Goal: Answer question/provide support: Answer question/provide support

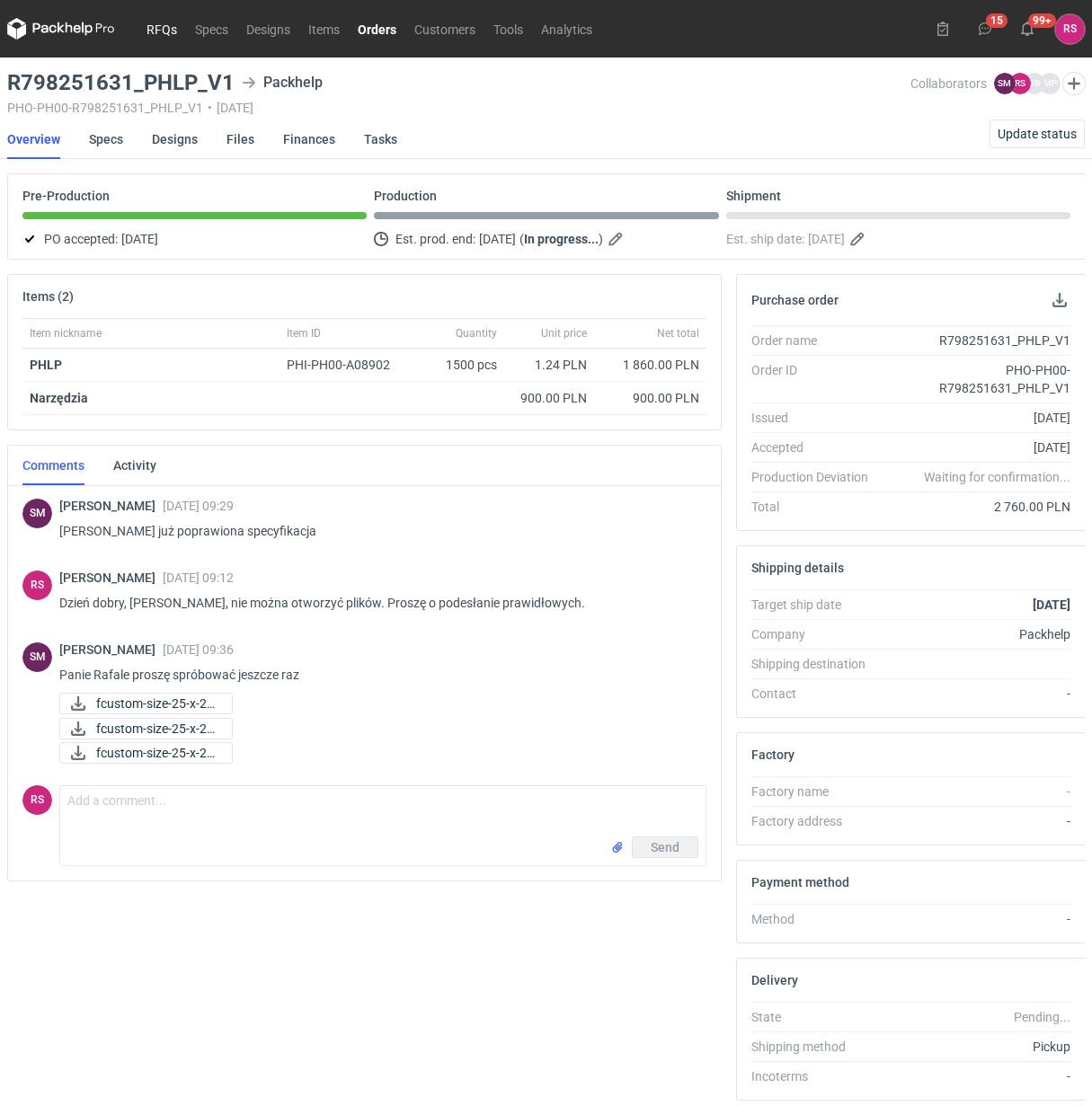
click at [164, 25] on link "RFQs" at bounding box center [161, 29] width 49 height 22
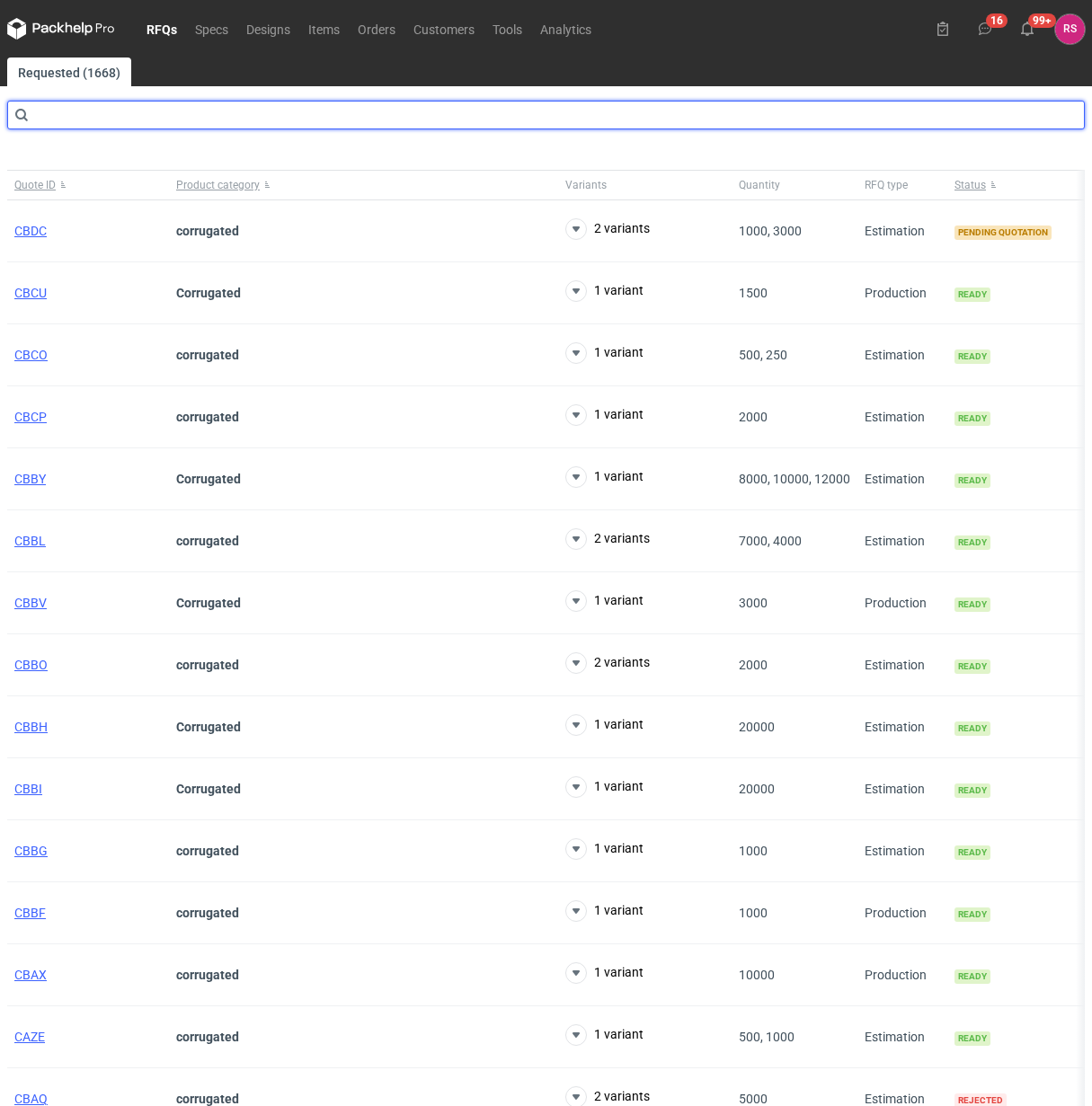
click at [163, 117] on input "text" at bounding box center [545, 114] width 1077 height 29
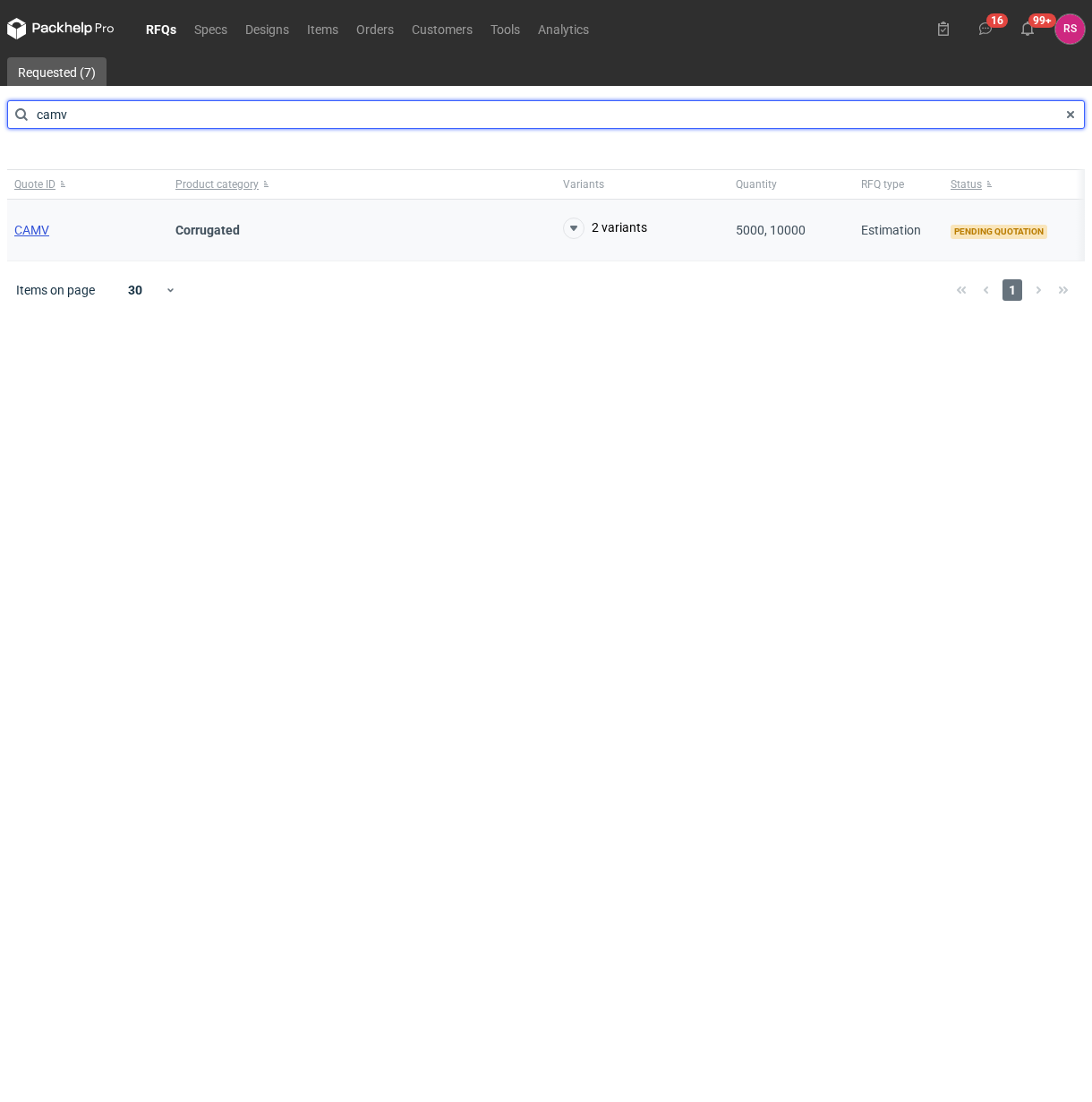
type input "camv"
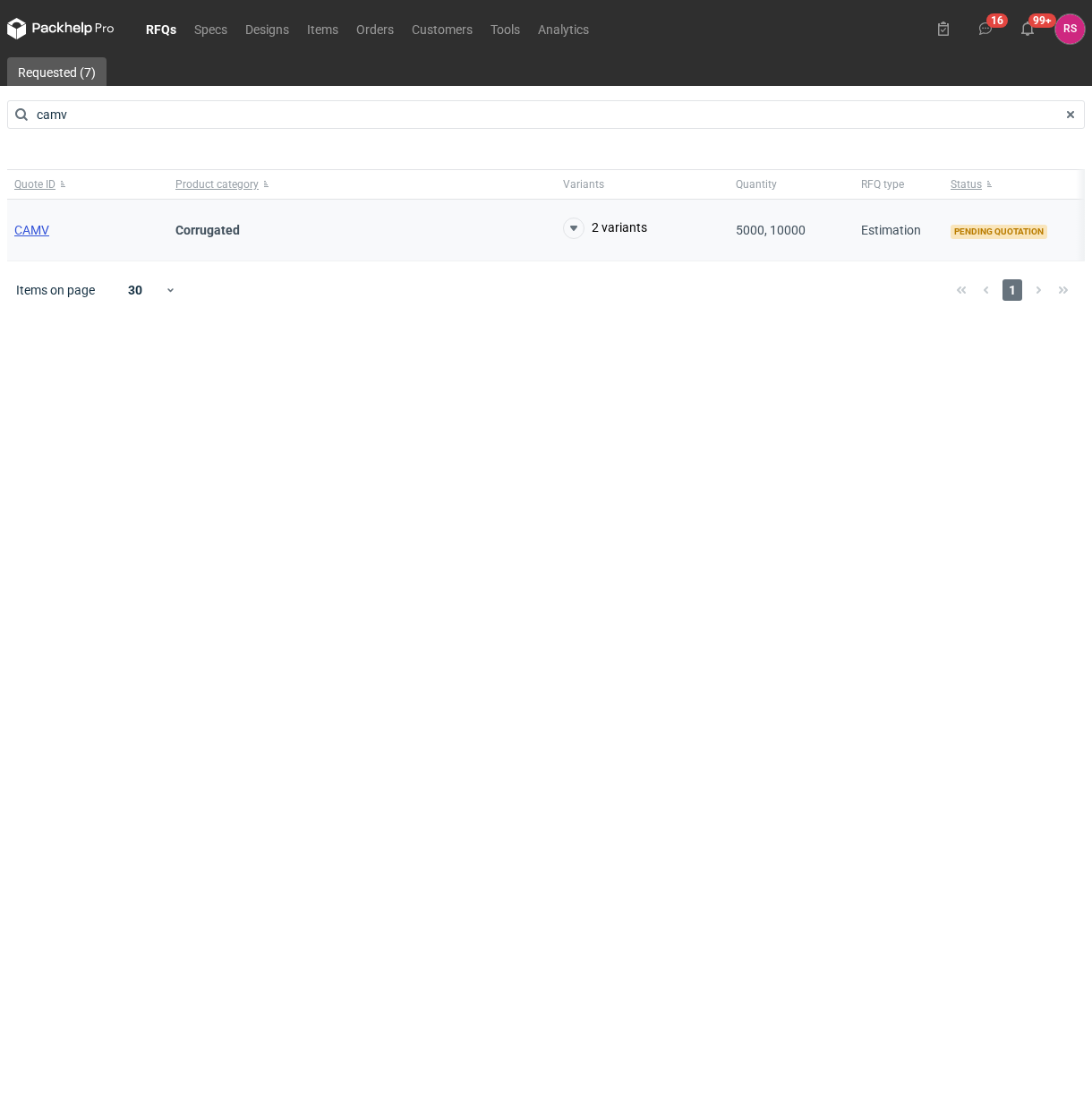
click at [46, 233] on span "CAMV" at bounding box center [31, 230] width 35 height 14
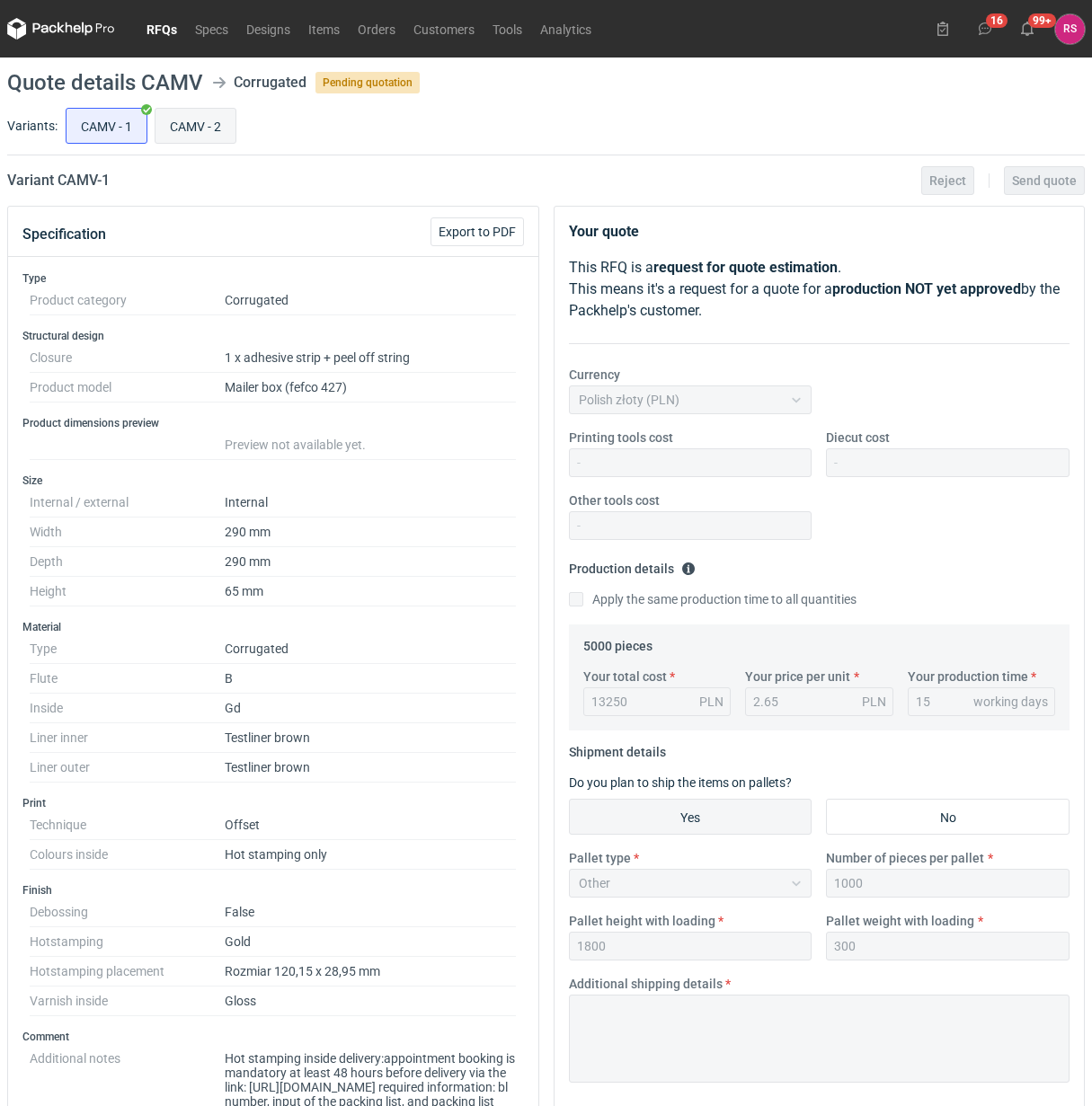
click at [204, 131] on input "CAMV - 2" at bounding box center [195, 125] width 80 height 34
radio input "true"
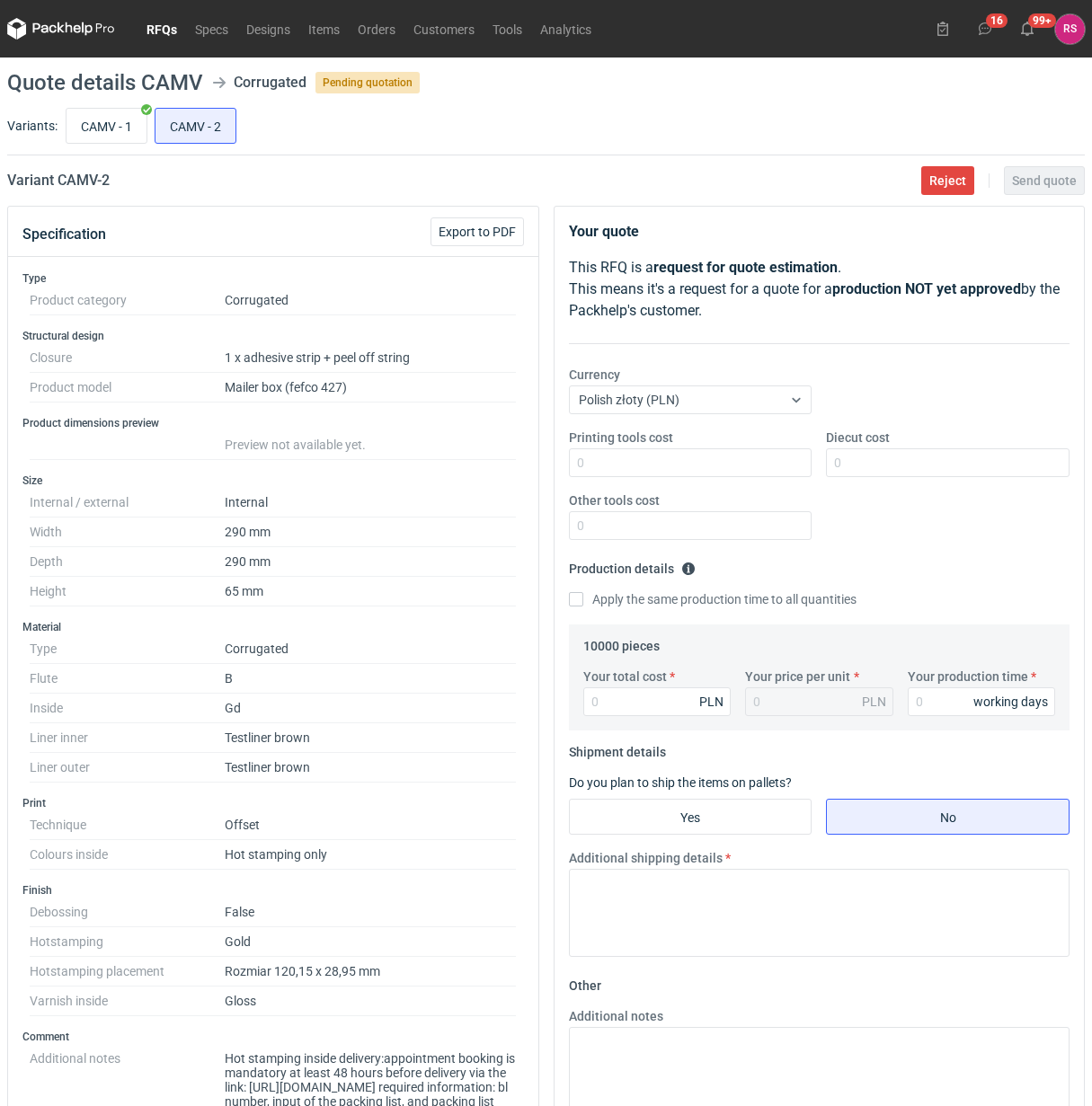
click at [661, 151] on div "Variants: CAMV - 1 CAMV - 2" at bounding box center [545, 130] width 1077 height 52
click at [634, 1057] on textarea "Additional notes" at bounding box center [819, 1071] width 501 height 89
paste textarea "wykrojnik: istniejący - 1uż bez druku, tylko HS złoty 0/1 RW pasek zrywny + kle…"
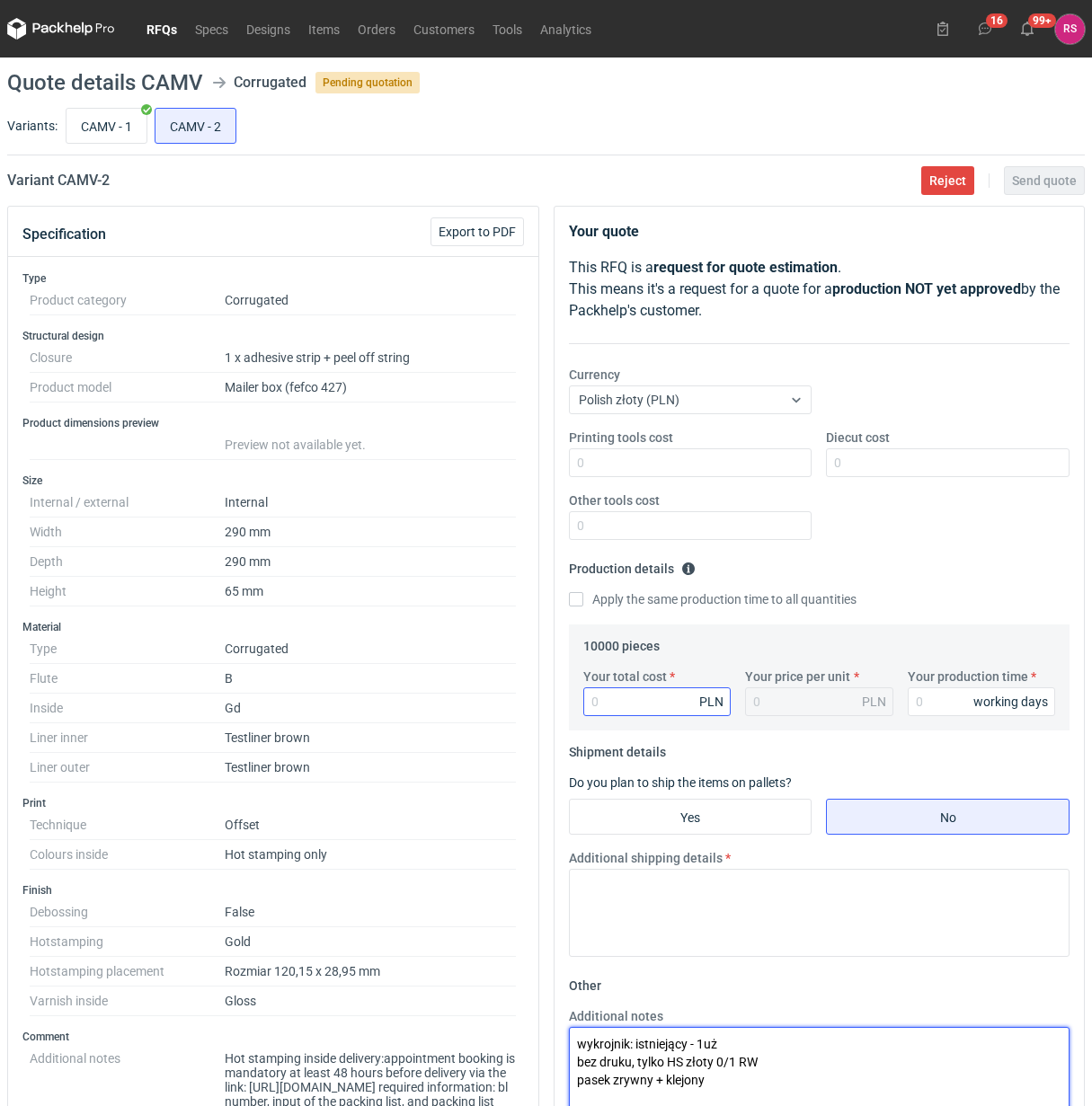
type textarea "wykrojnik: istniejący - 1uż bez druku, tylko HS złoty 0/1 RW pasek zrywny + kle…"
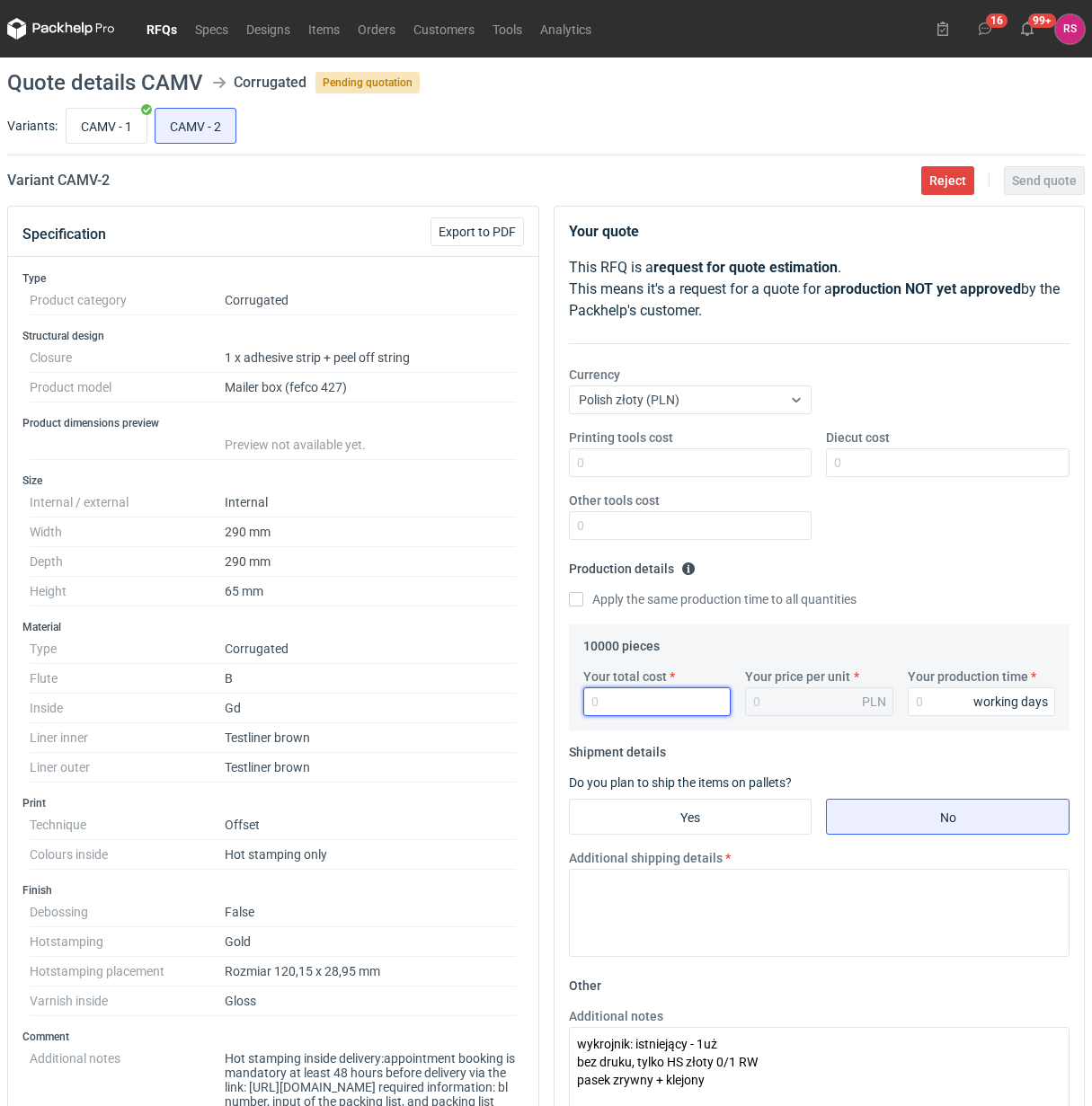
click at [638, 705] on input "Your total cost" at bounding box center [656, 701] width 148 height 29
type input "255"
type input "0.03"
type input "2550"
type input "0.26"
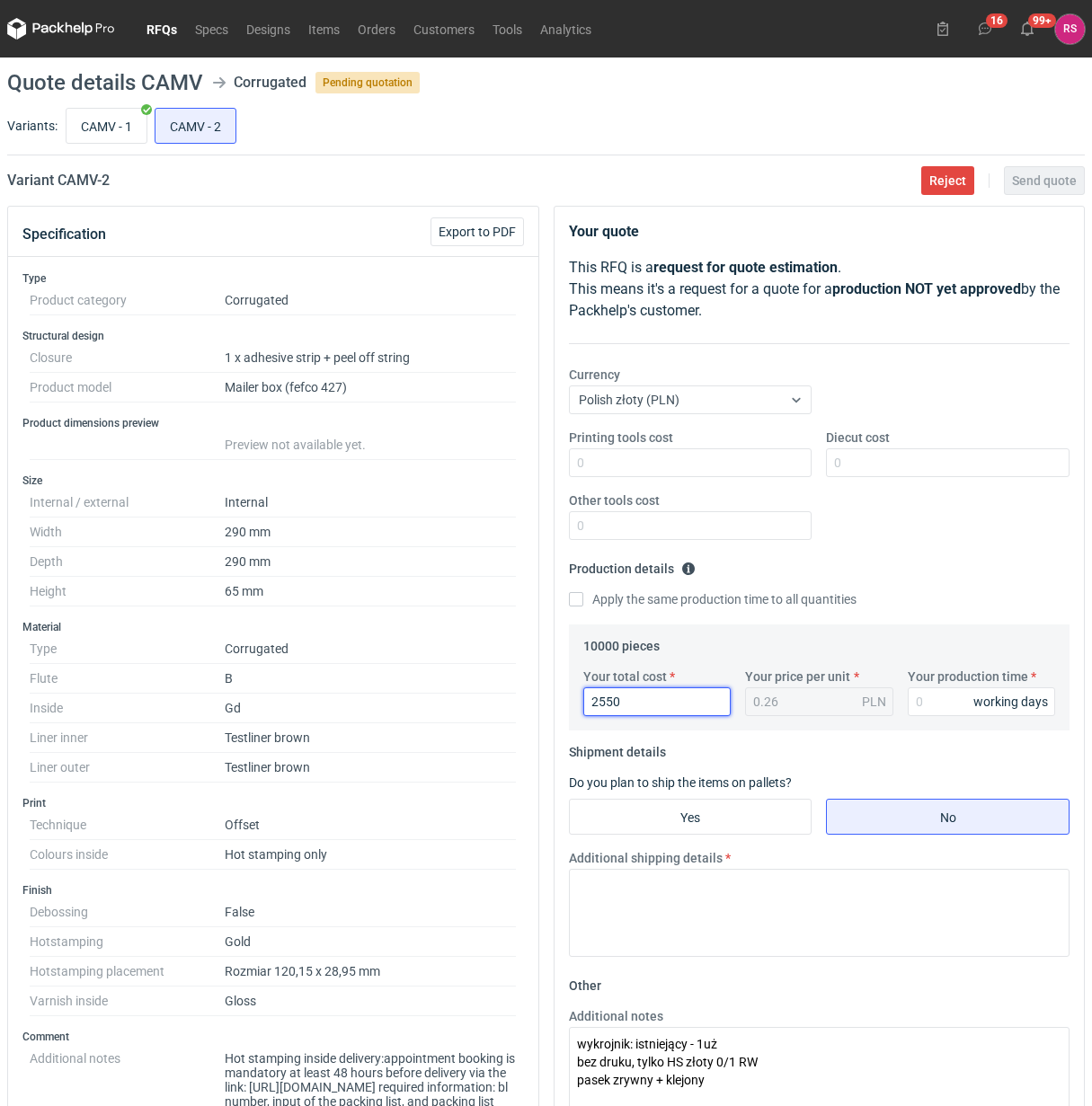
type input "25500"
type input "2.55"
type input "25500"
click at [942, 698] on input "Your production time" at bounding box center [982, 701] width 148 height 29
type input "20"
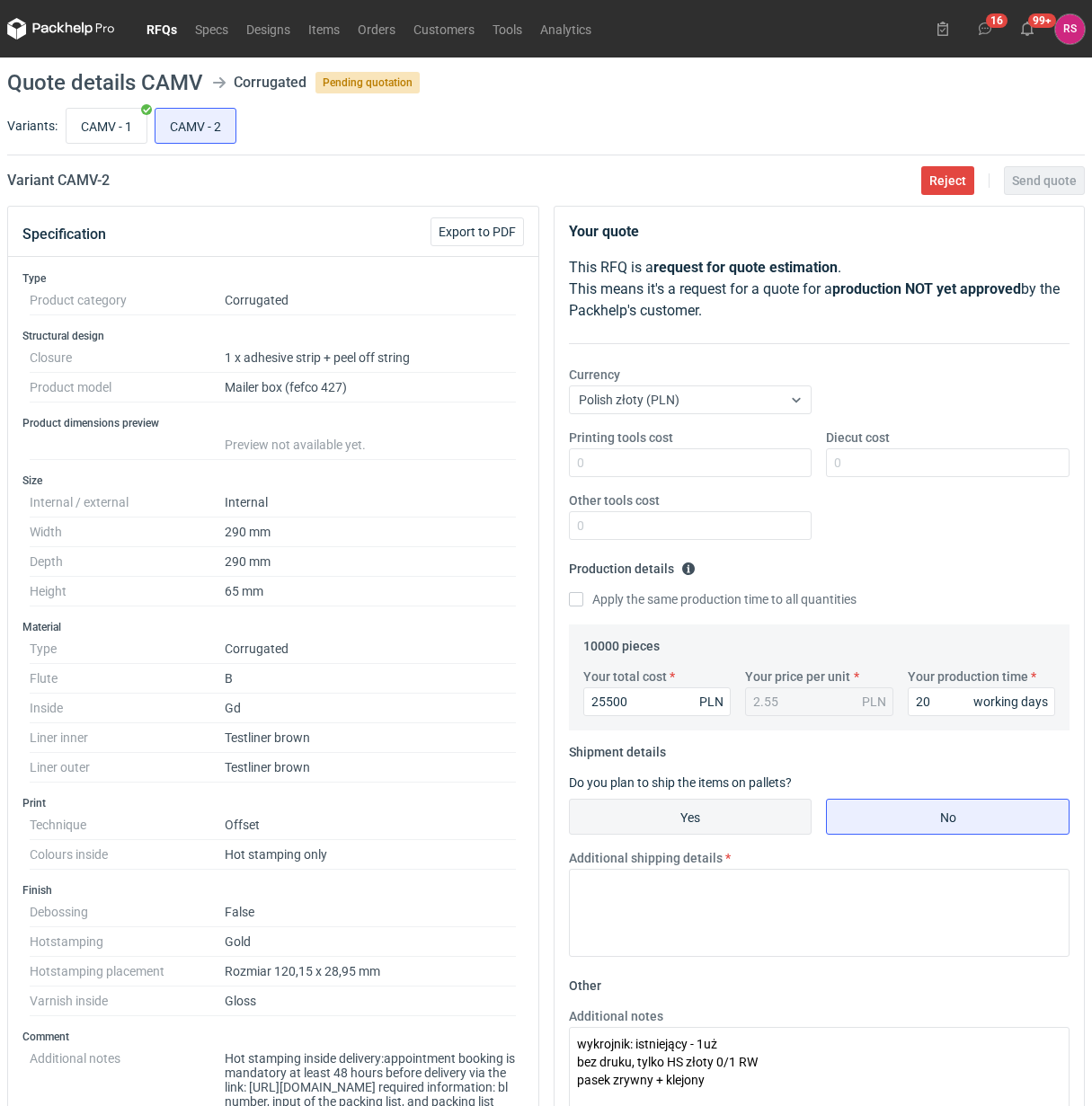
click at [719, 809] on input "Yes" at bounding box center [690, 817] width 242 height 34
radio input "true"
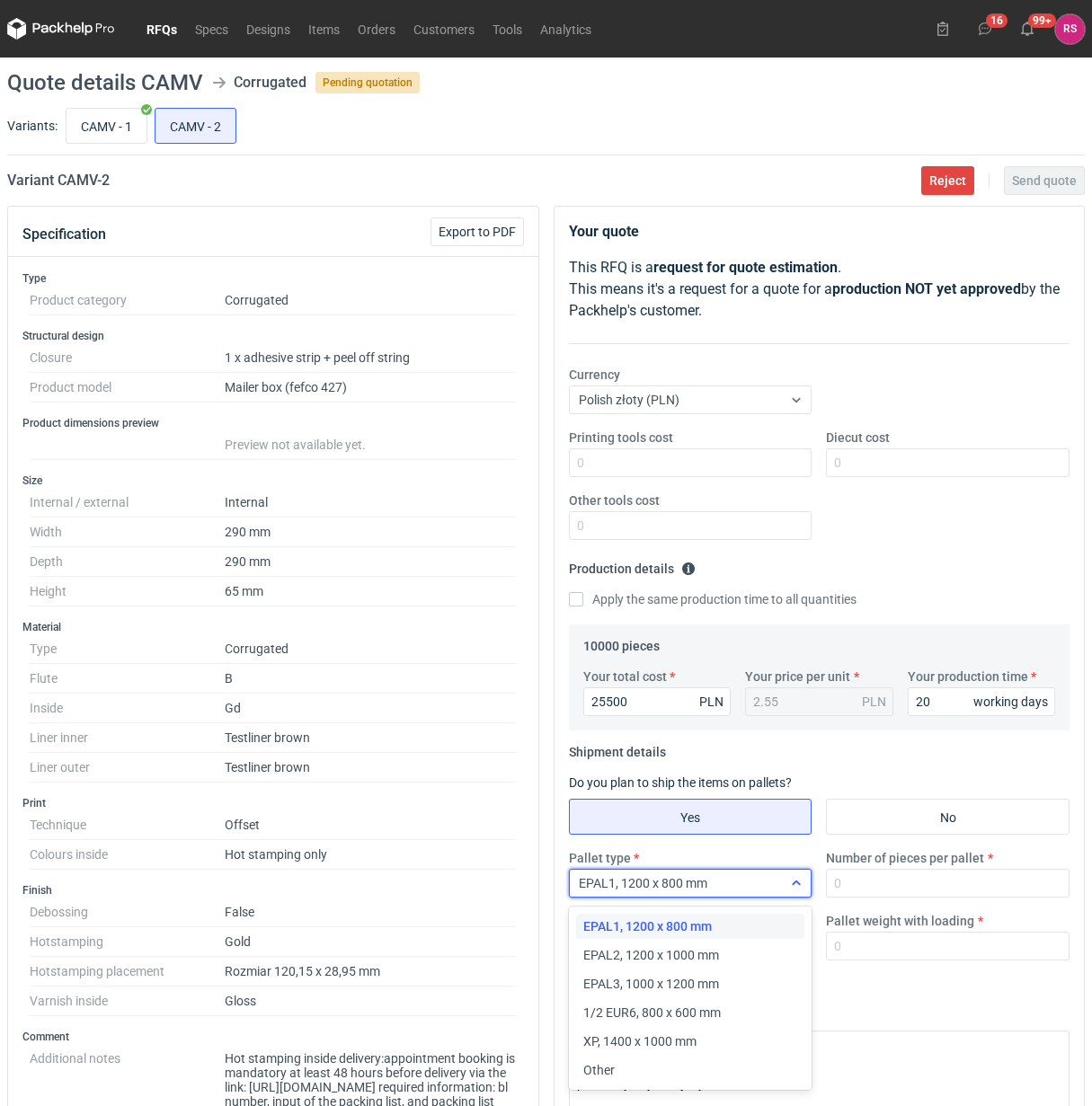
click at [794, 890] on icon at bounding box center [796, 883] width 14 height 14
click at [616, 1074] on div "Other" at bounding box center [690, 1070] width 215 height 18
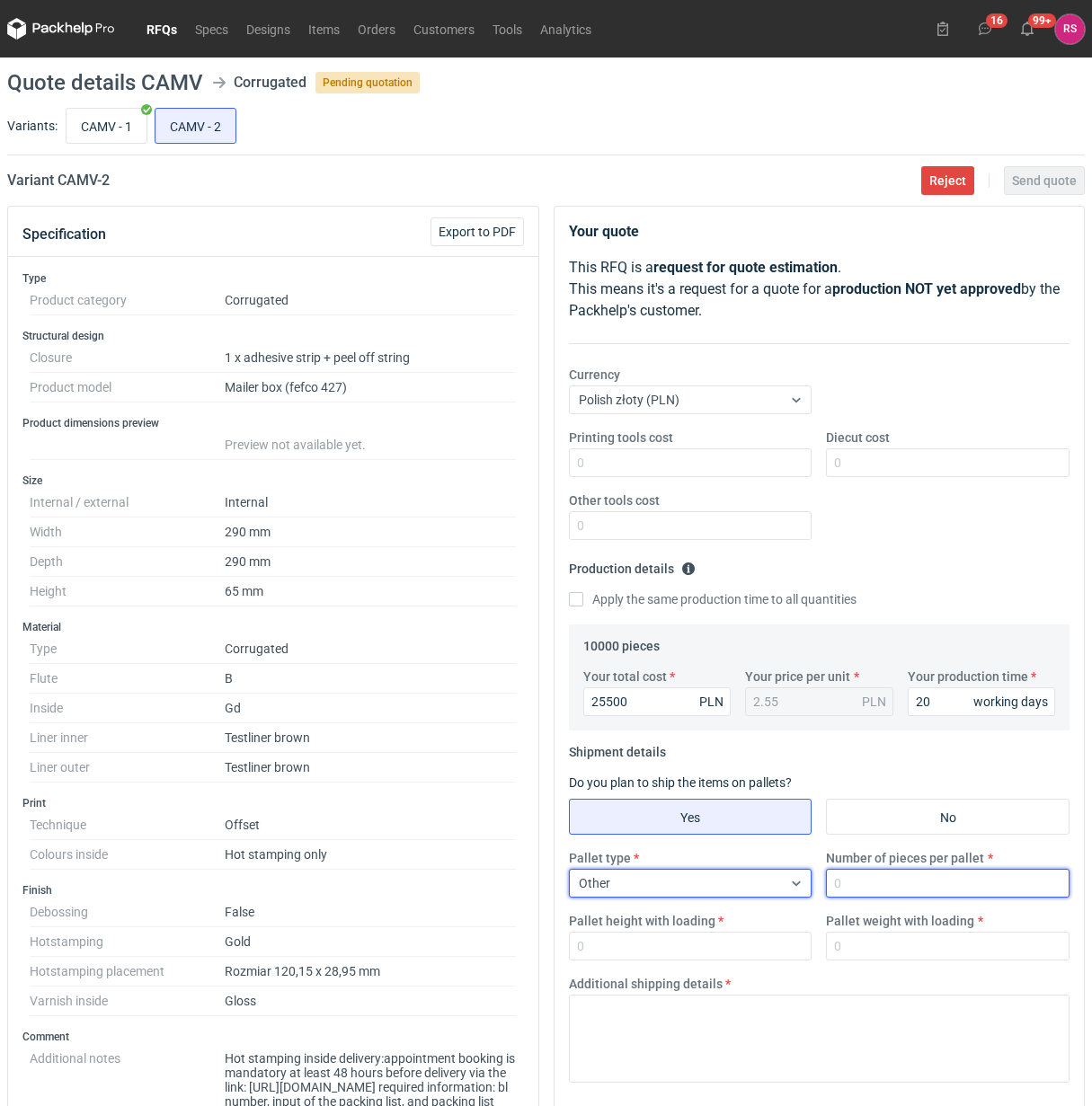
click at [935, 890] on input "Number of pieces per pallet" at bounding box center [947, 883] width 244 height 29
type input "1000"
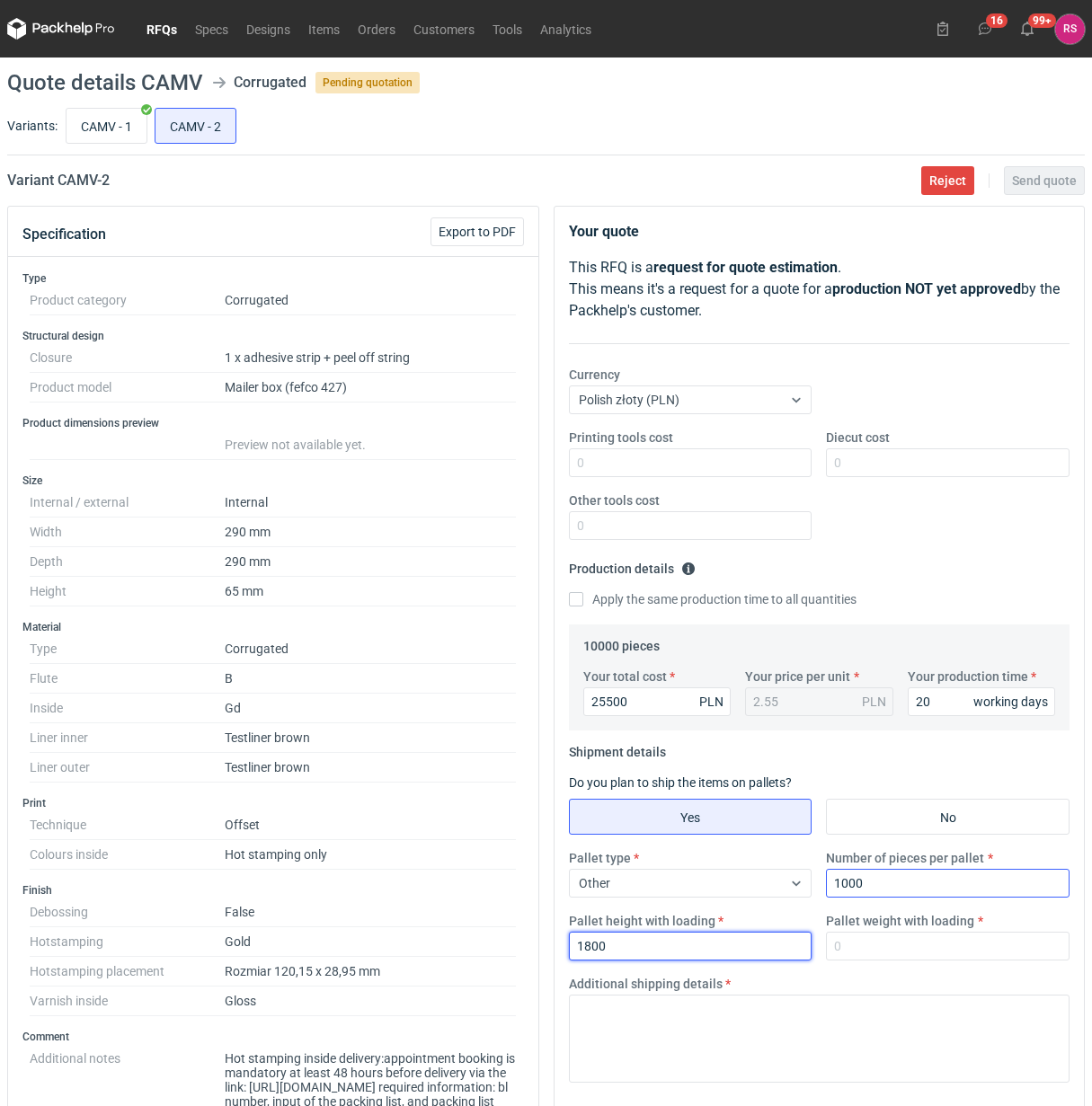
type input "1800"
type input "300"
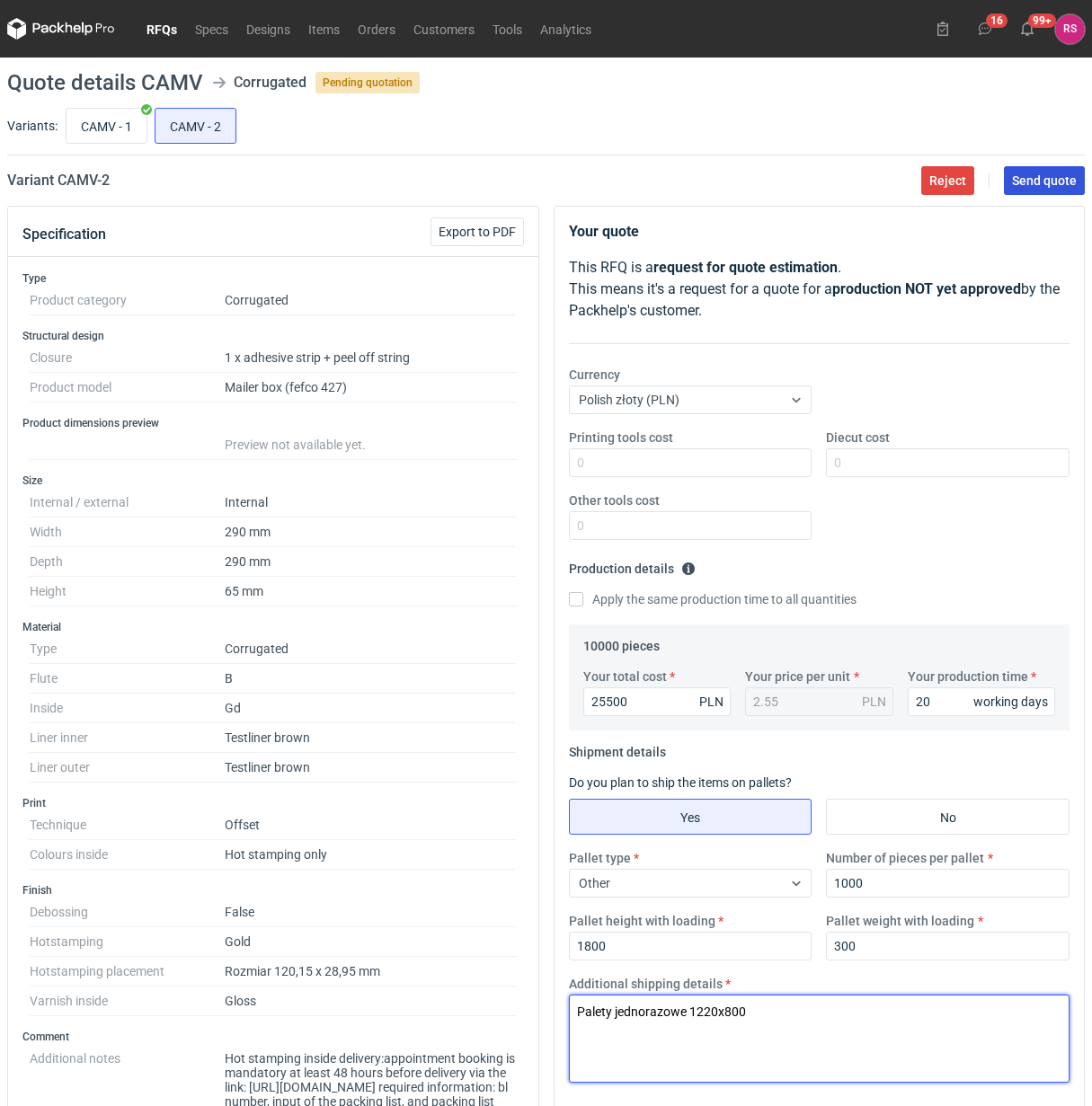
type textarea "Palety jednorazowe 1220x800"
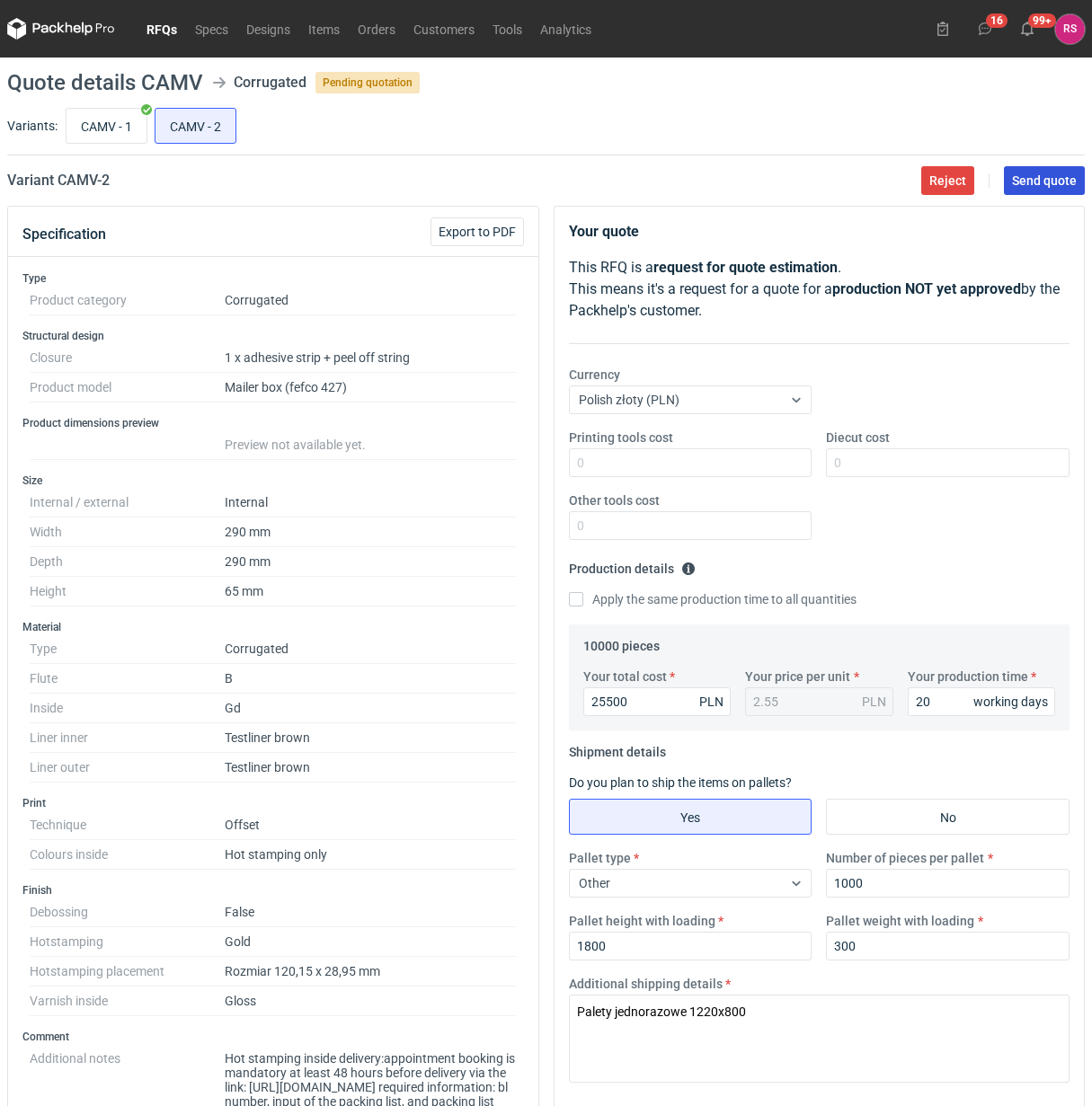
click at [1039, 182] on span "Send quote" at bounding box center [1043, 180] width 65 height 13
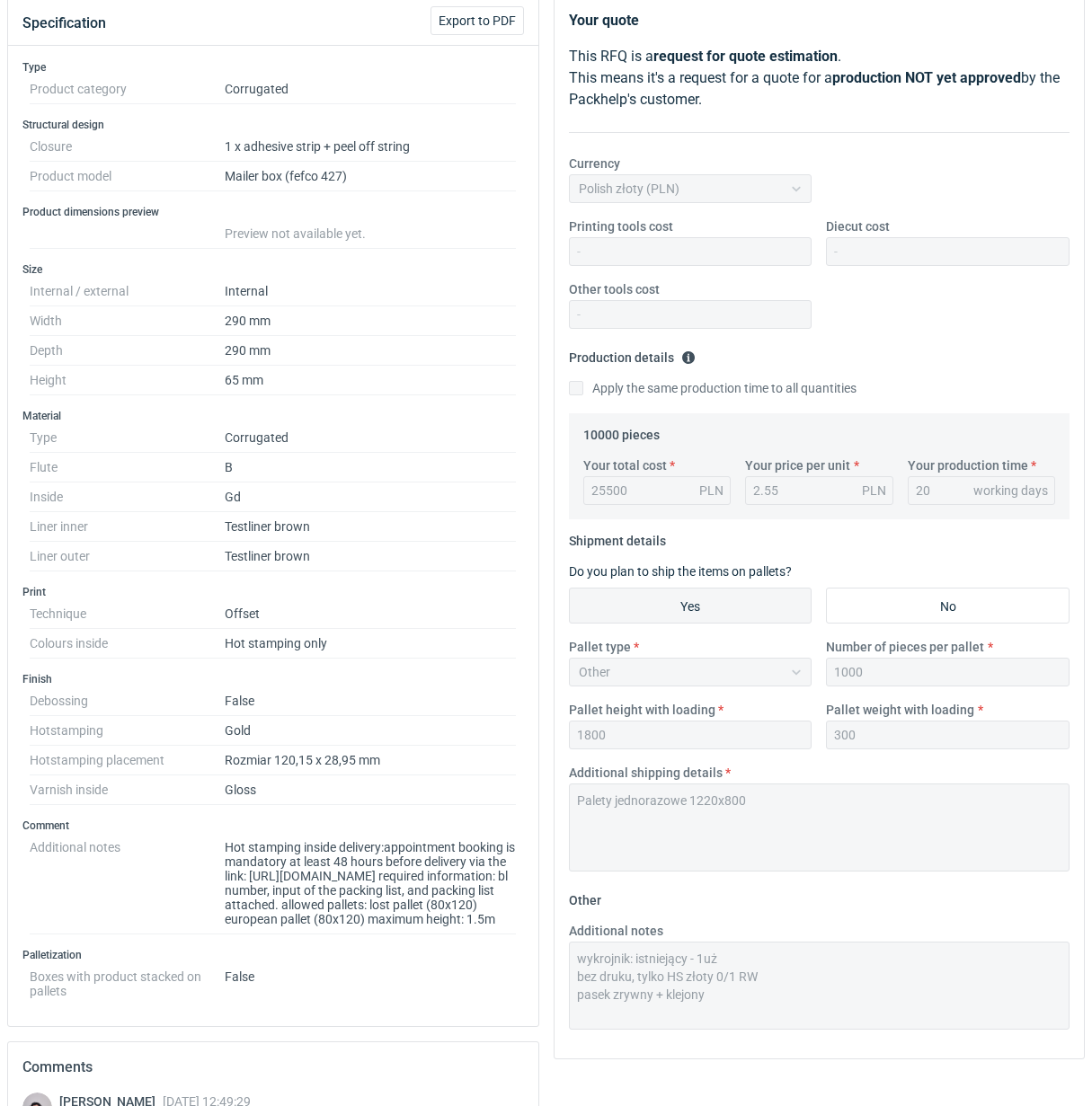
scroll to position [611, 0]
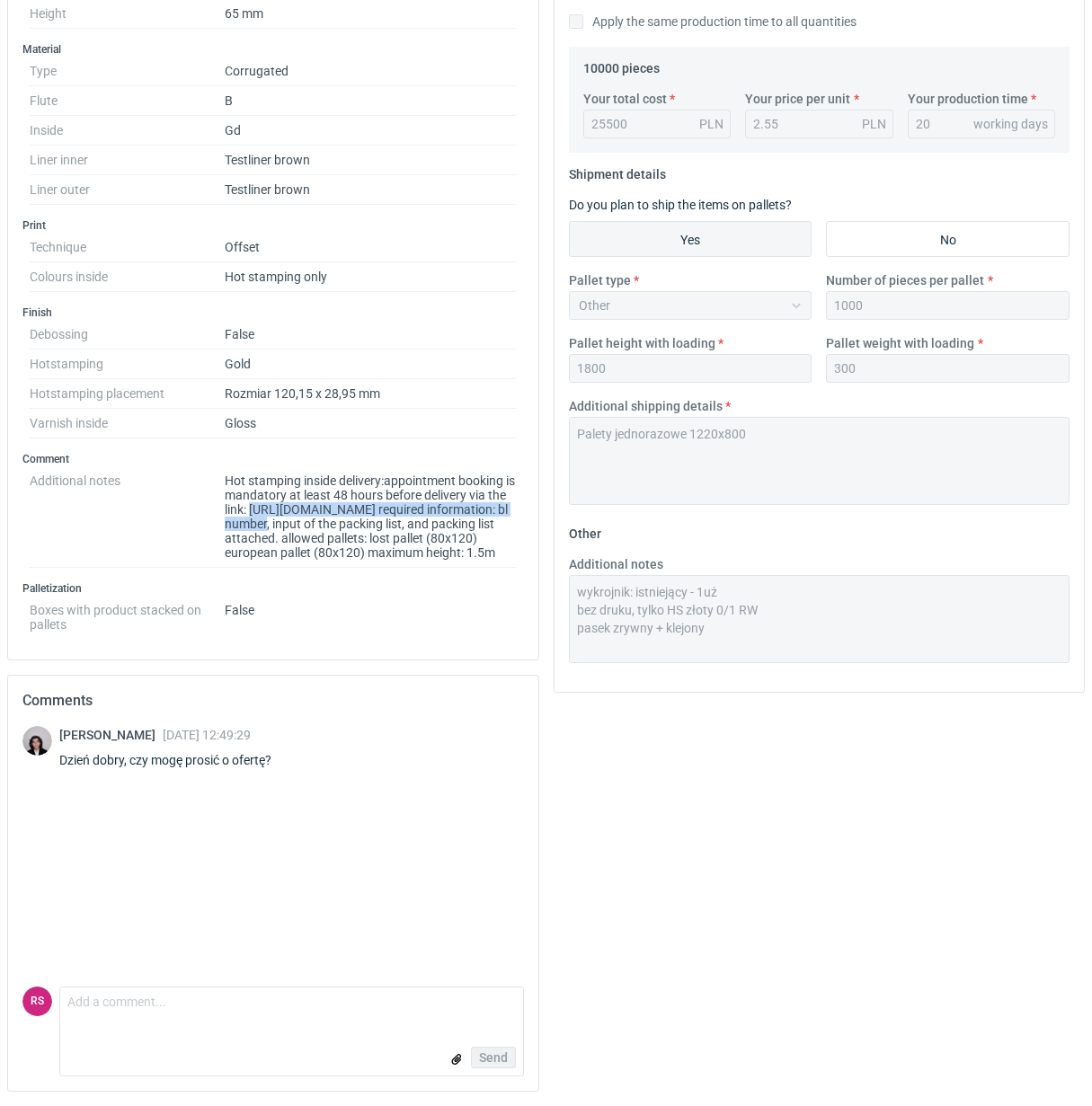
drag, startPoint x: 223, startPoint y: 492, endPoint x: 518, endPoint y: 492, distance: 295.0
click at [518, 492] on div "Comment Additional notes Hot stamping inside delivery:appointment booking is ma…" at bounding box center [273, 509] width 501 height 116
copy dd "[URL][DOMAIN_NAME]"
drag, startPoint x: 235, startPoint y: 510, endPoint x: 226, endPoint y: 499, distance: 14.2
click at [226, 499] on dd "Hot stamping inside delivery:appointment booking is mandatory at least 48 hours…" at bounding box center [371, 517] width 292 height 101
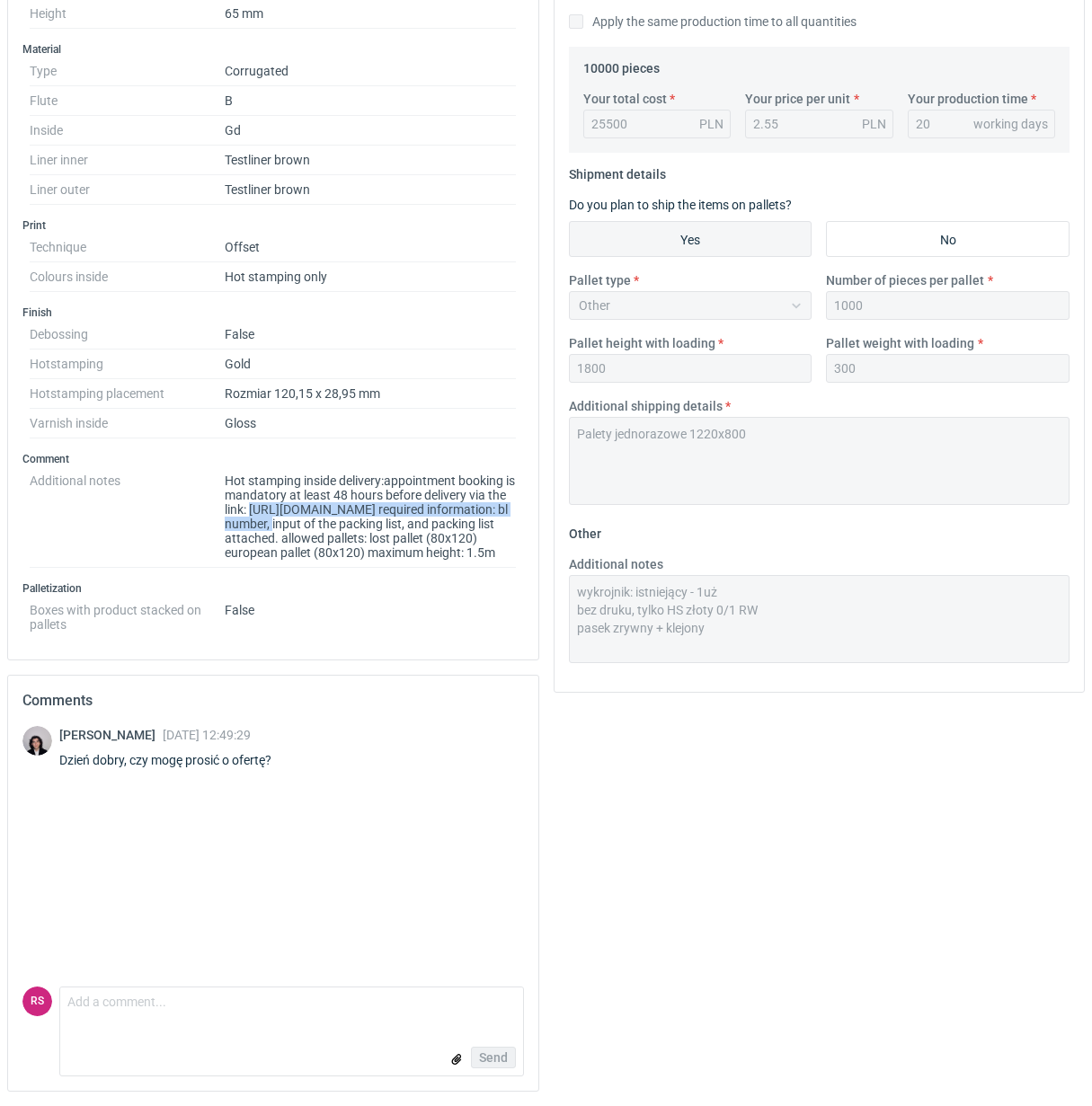
copy dd "[URL][DOMAIN_NAME]"
click at [182, 527] on dt "Additional notes" at bounding box center [127, 517] width 195 height 101
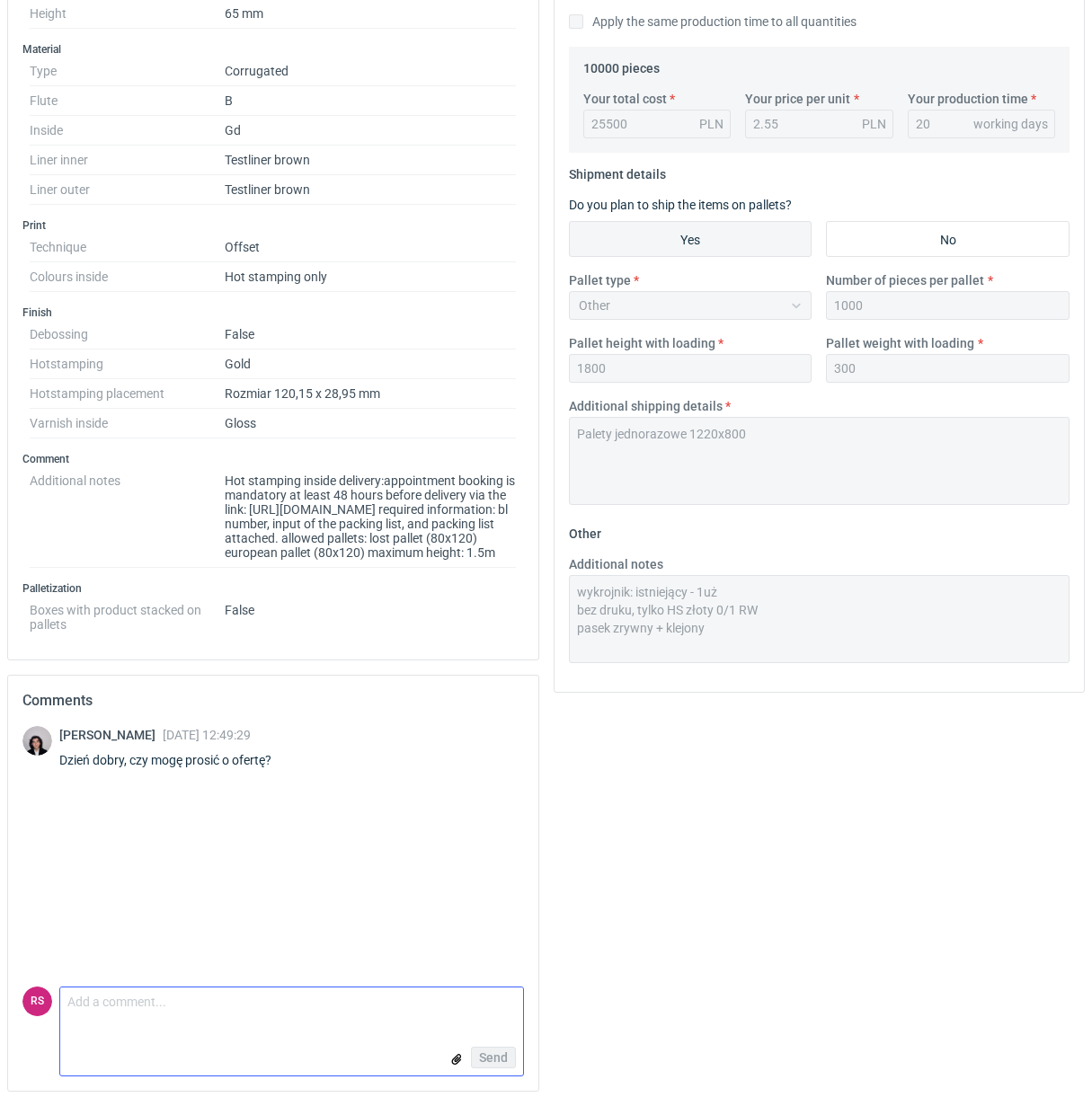
click at [225, 1010] on textarea "Comment message" at bounding box center [291, 1007] width 462 height 38
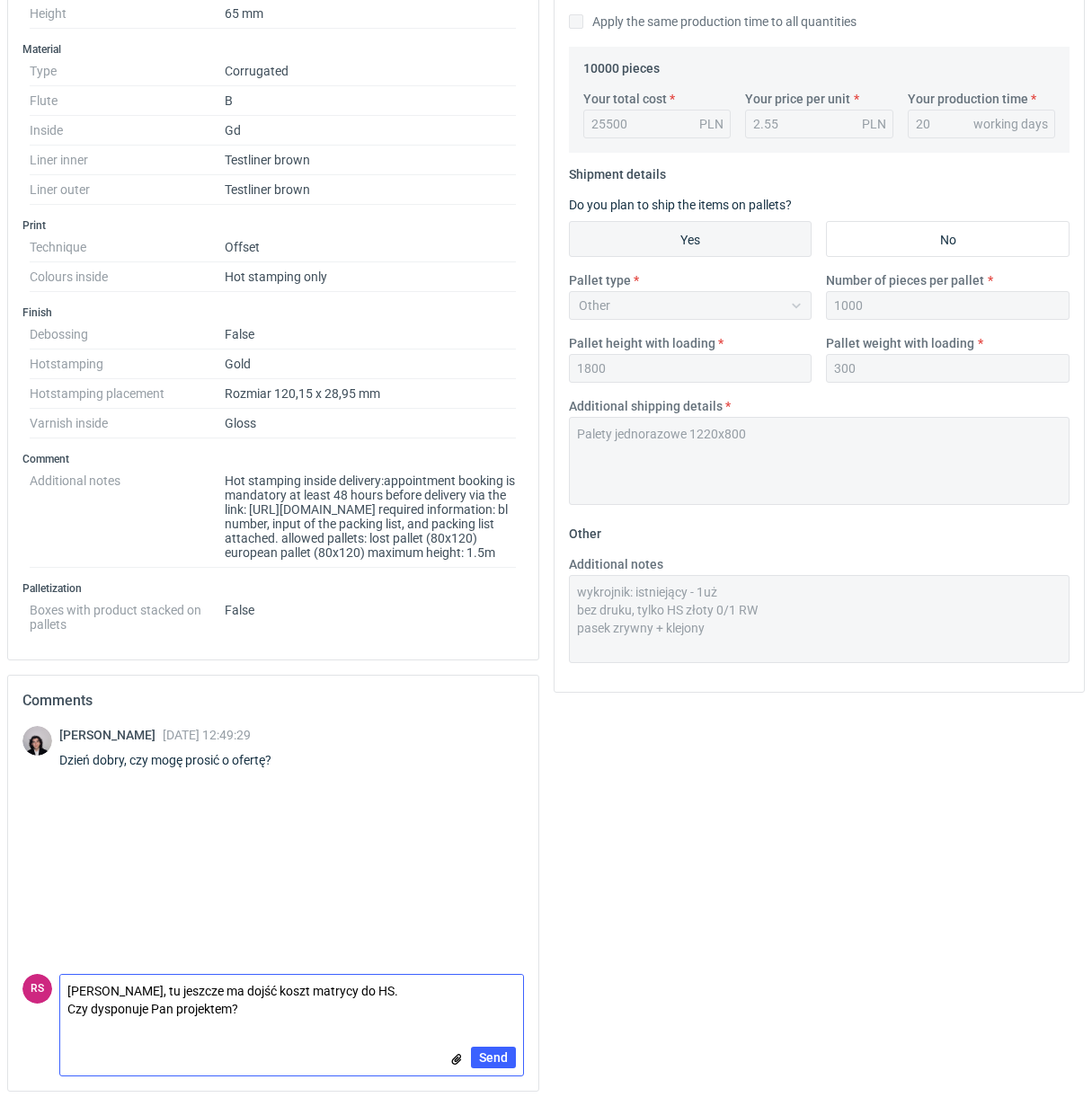
click at [439, 998] on textarea "[PERSON_NAME], tu jeszcze ma dojść koszt matrycy do HS. Czy dysponuje Pan proje…" at bounding box center [291, 1000] width 462 height 51
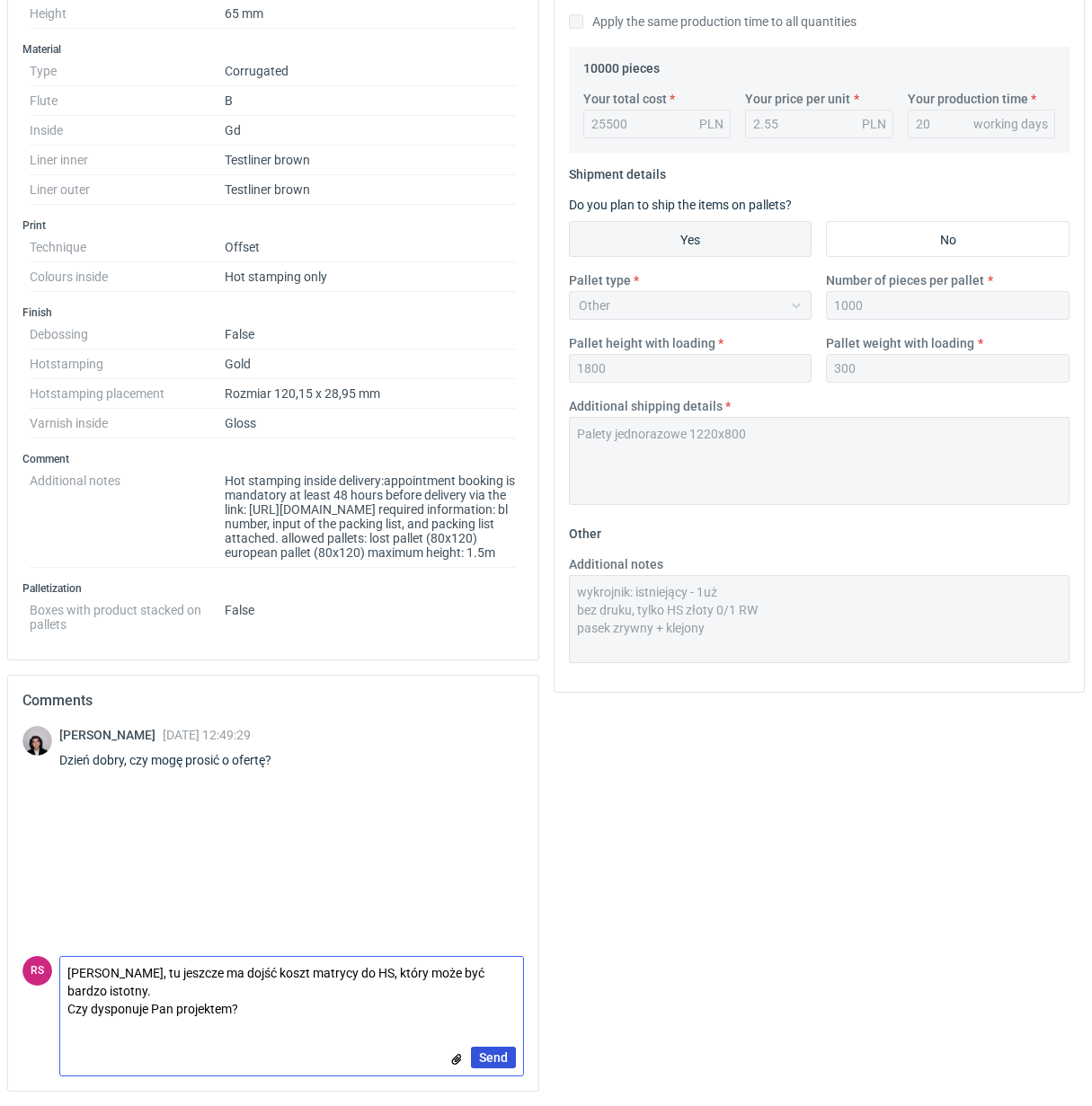
type textarea "[PERSON_NAME], tu jeszcze ma dojść koszt matrycy do HS, który może być bardzo i…"
click at [487, 1056] on span "Send" at bounding box center [493, 1057] width 29 height 13
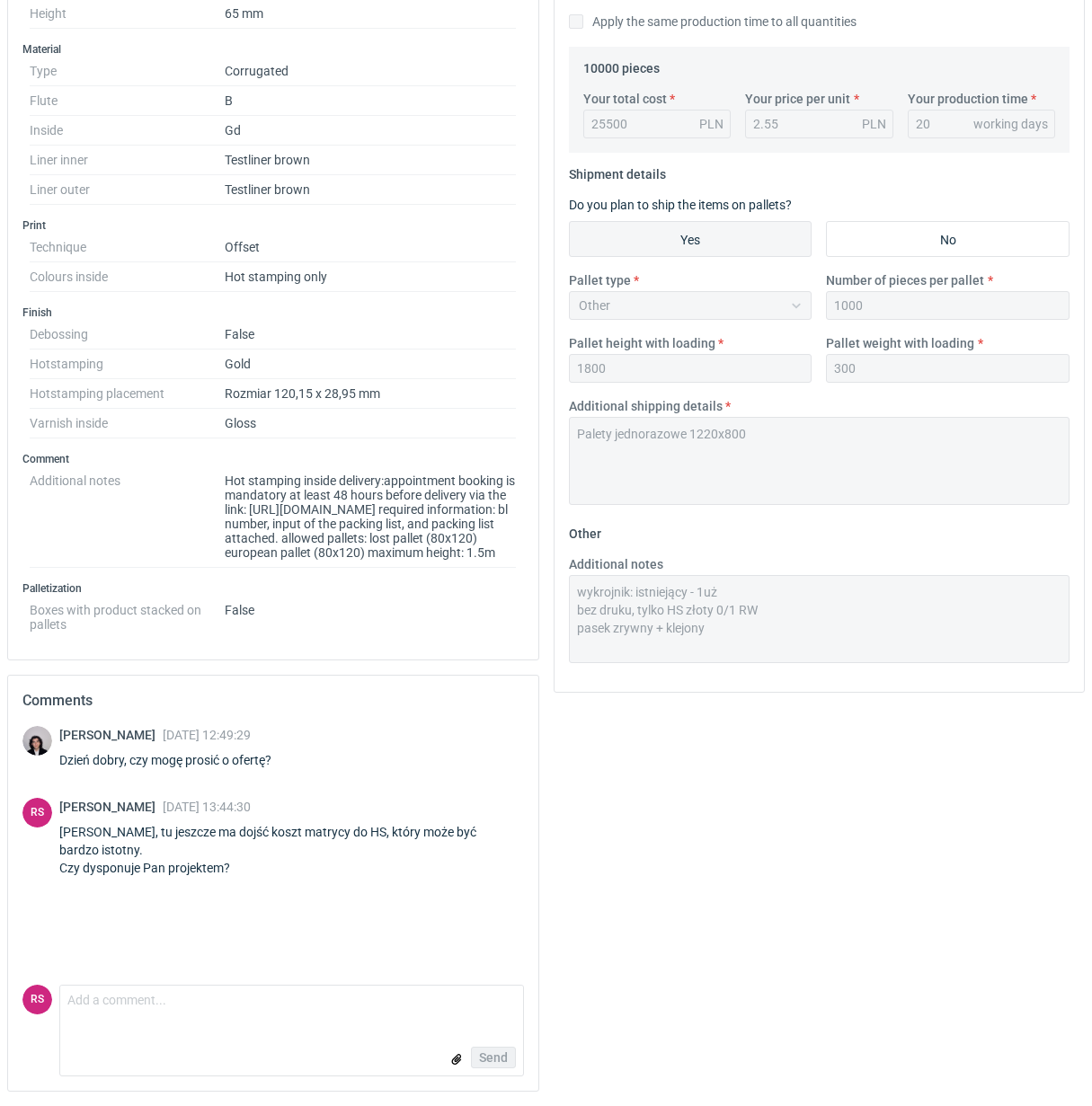
scroll to position [657, 0]
drag, startPoint x: 225, startPoint y: 361, endPoint x: 411, endPoint y: 368, distance: 186.1
click at [411, 379] on dd "Rozmiar 120,15 x 28,95 mm" at bounding box center [371, 394] width 292 height 30
drag, startPoint x: 396, startPoint y: 368, endPoint x: 221, endPoint y: 365, distance: 175.0
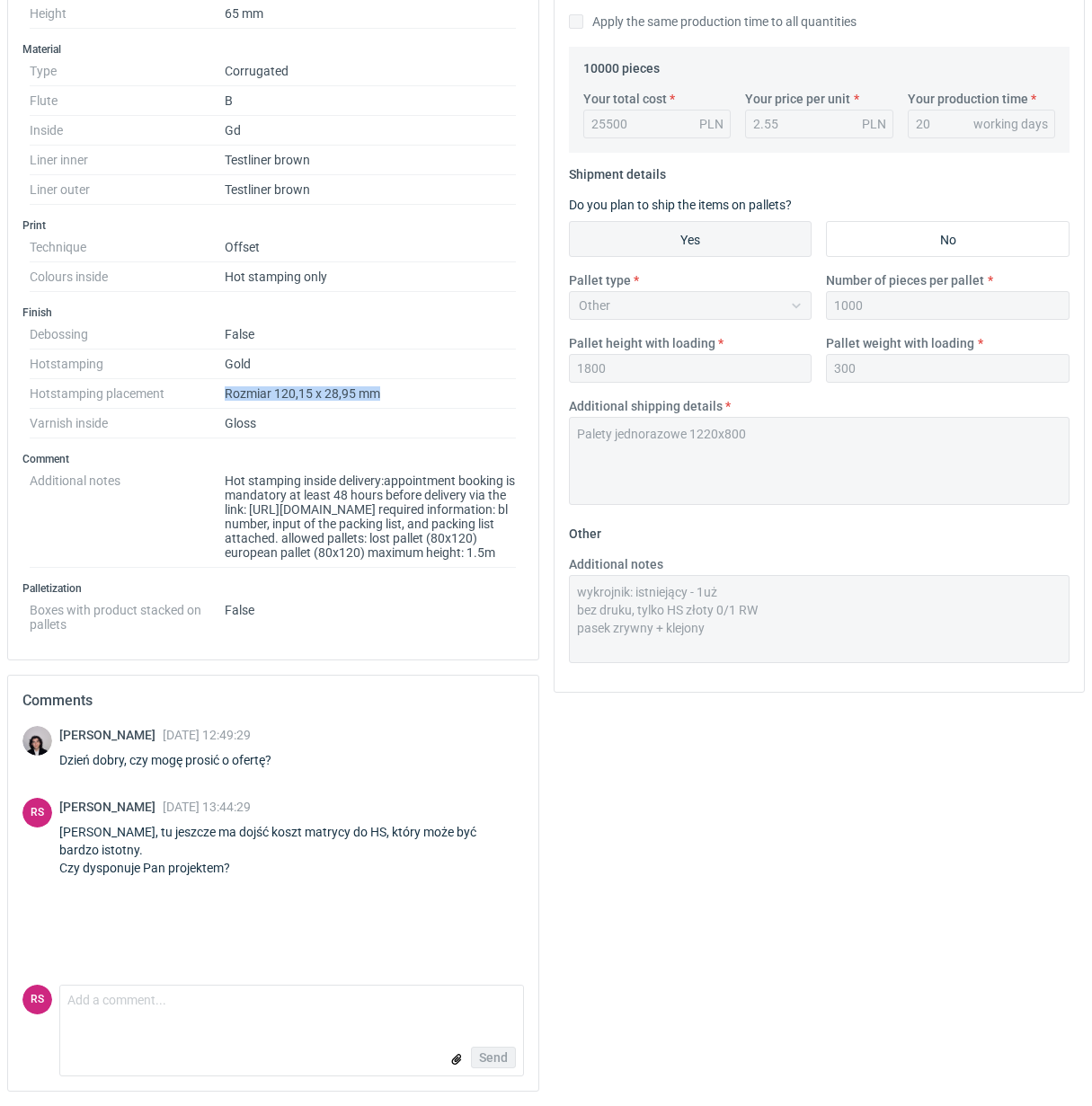
click at [221, 365] on dl "Debossing False Hotstamping Gold Hotstamping placement Rozmiar 120,15 x 28,95 m…" at bounding box center [273, 379] width 487 height 118
click at [365, 415] on div "Type Product category Corrugated Structural design Closure 1 x adhesive strip +…" at bounding box center [273, 169] width 530 height 981
click at [205, 1004] on textarea "Comment message" at bounding box center [291, 1006] width 462 height 40
type textarea "N"
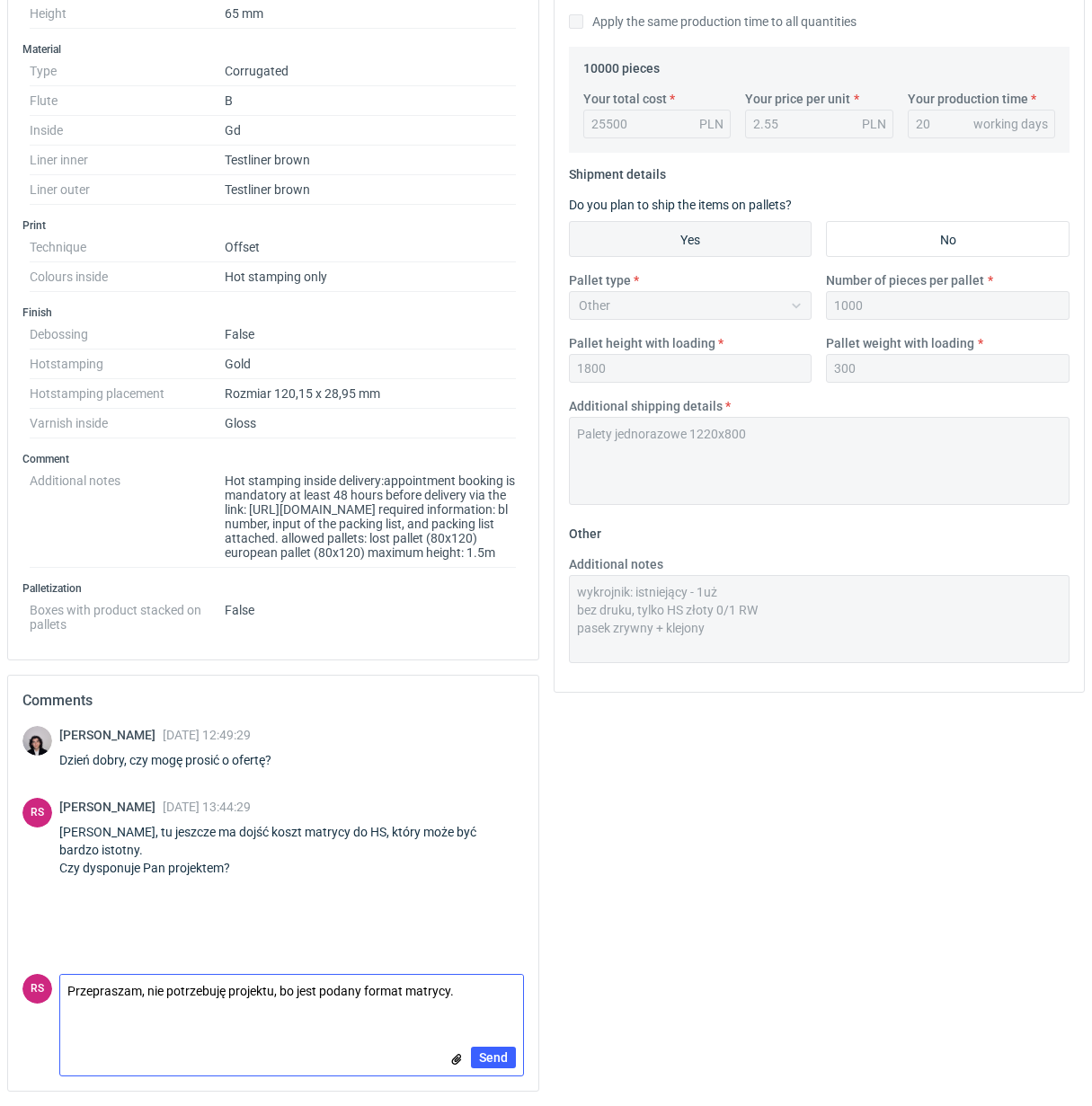
scroll to position [0, 0]
click at [79, 1017] on textarea "Przepraszam, nie potrzebuję projektu, bo jest podany format matrycy. KOlega jes…" at bounding box center [291, 1000] width 462 height 51
click at [163, 1020] on textarea "Przepraszam, nie potrzebuję projektu, bo jest podany format matrycy. Kolega jes…" at bounding box center [291, 1000] width 462 height 51
click at [182, 1012] on textarea "Przepraszam, nie potrzebuję projektu, bo jest podany format matrycy. Kolega jes…" at bounding box center [291, 1000] width 462 height 51
click at [240, 1010] on textarea "Przepraszam, nie potrzebuję projektu, bo jest podany format matrycy. Kolega jes…" at bounding box center [291, 1000] width 462 height 51
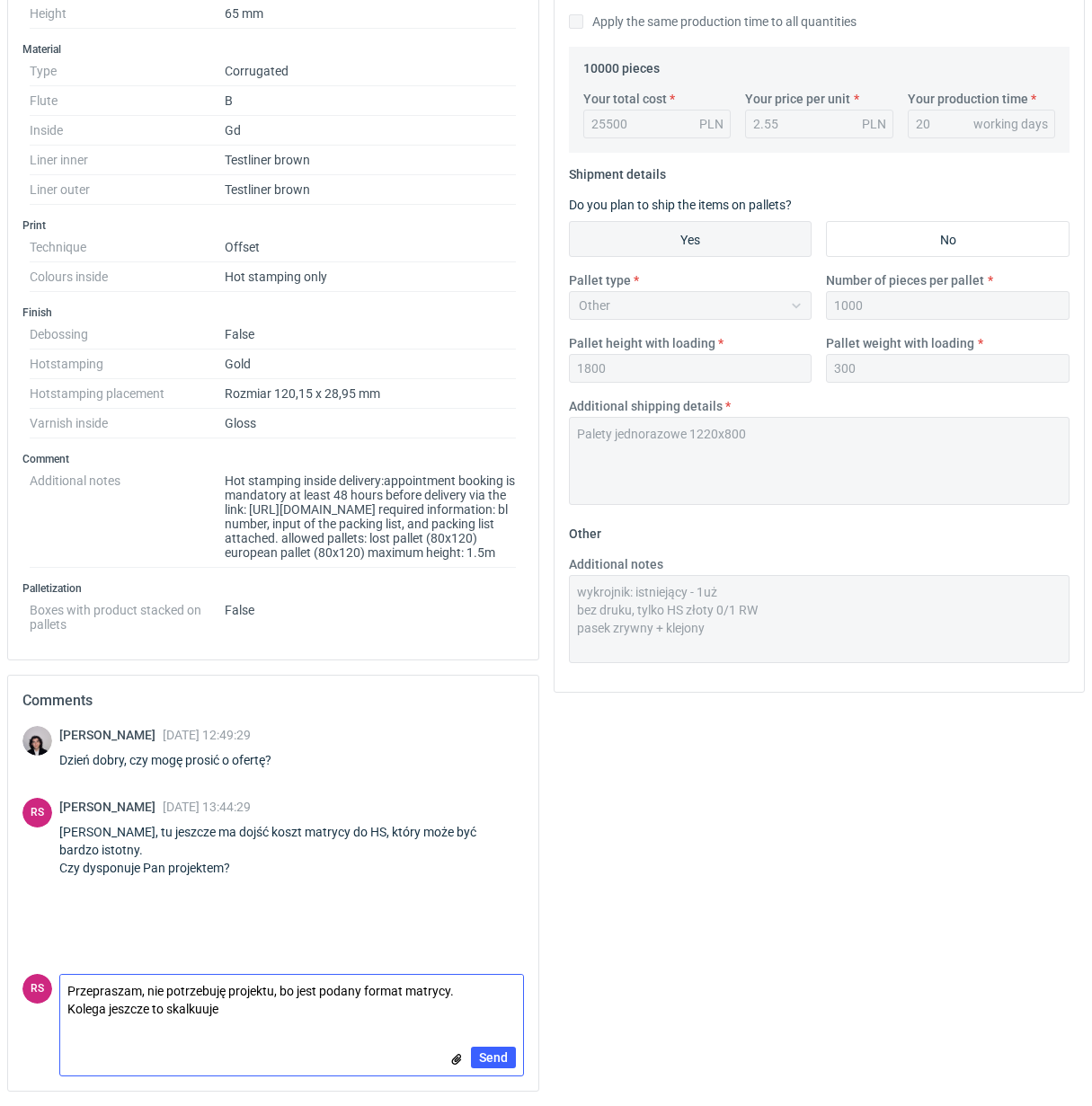
click at [207, 1011] on textarea "Przepraszam, nie potrzebuję projektu, bo jest podany format matrycy. Kolega jes…" at bounding box center [291, 1000] width 462 height 51
click at [241, 1011] on textarea "Przepraszam, nie potrzebuję projektu, bo jest podany format matrycy. Kolega jes…" at bounding box center [291, 1000] width 462 height 51
click at [202, 1011] on textarea "Przepraszam, nie potrzebuję projektu, bo jest podany format matrycy. Kolega jes…" at bounding box center [291, 1000] width 462 height 51
click at [263, 1017] on textarea "Przepraszam, nie potrzebuję projektu, bo jest podany format matrycy. Kolega jes…" at bounding box center [291, 1000] width 462 height 51
type textarea "Przepraszam, nie potrzebuję projektu, bo jest podany format matrycy. Kolega jes…"
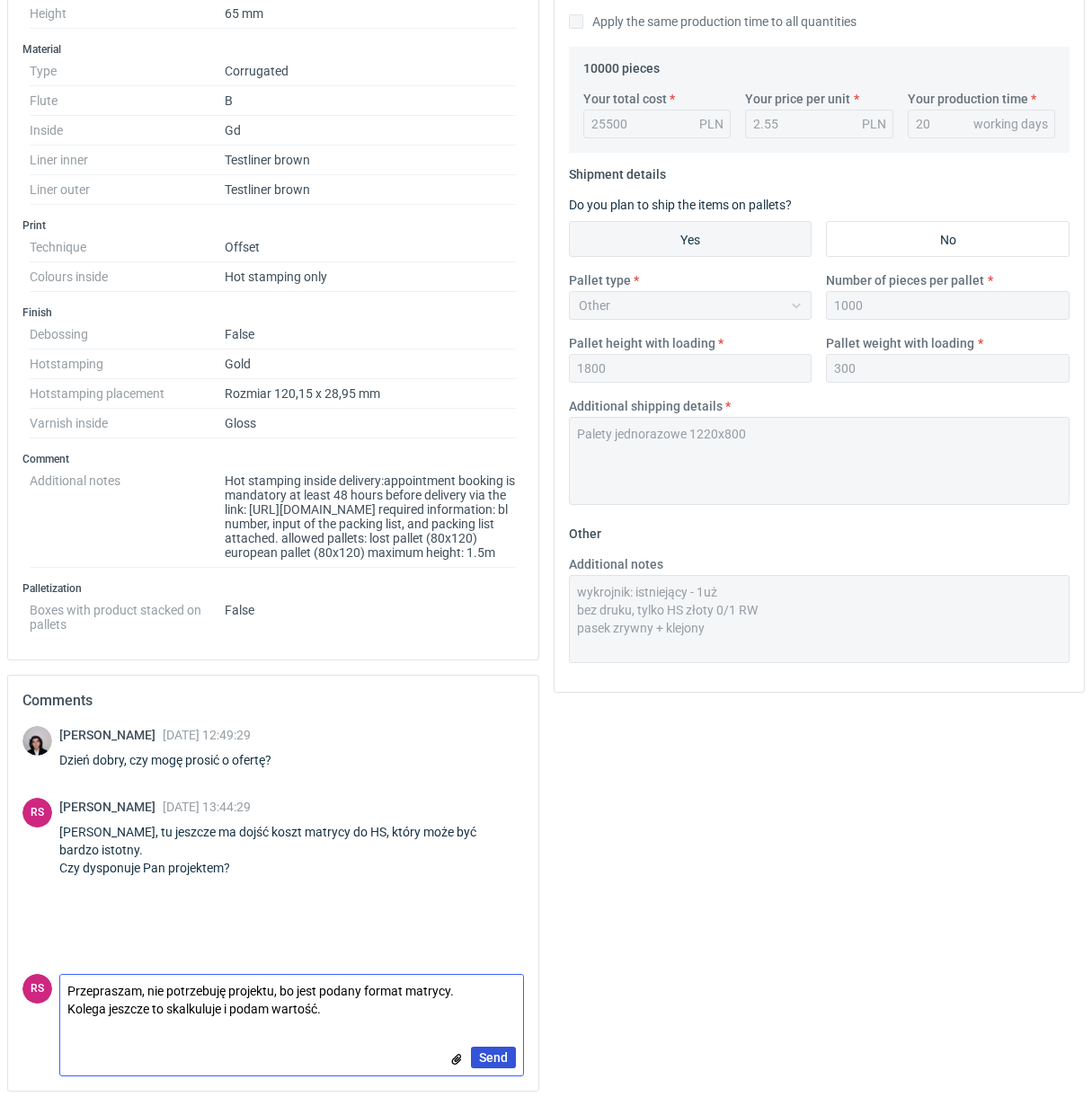
click at [496, 1063] on span "Send" at bounding box center [493, 1057] width 29 height 13
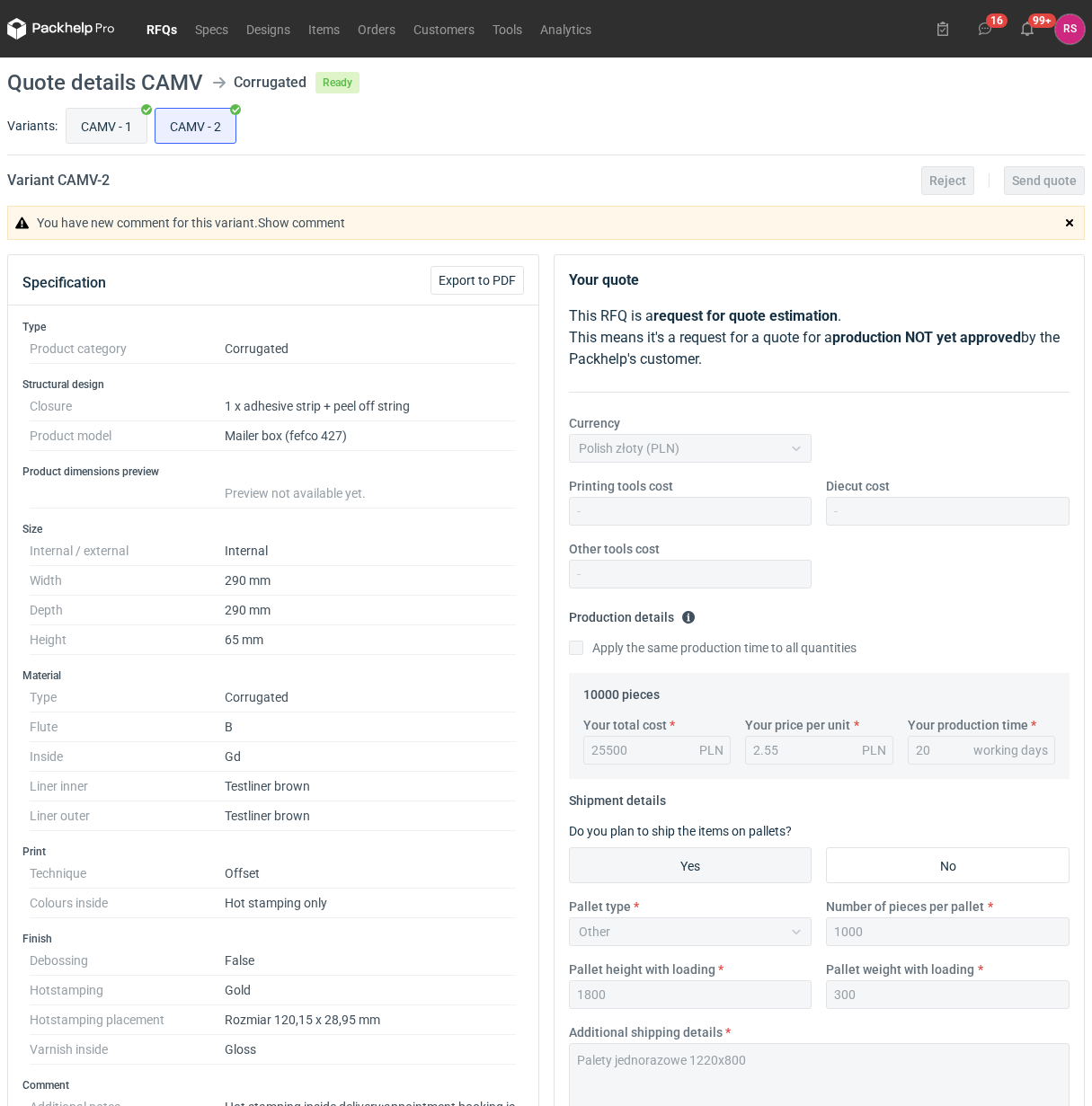
click at [112, 126] on input "CAMV - 1" at bounding box center [106, 125] width 80 height 34
radio input "true"
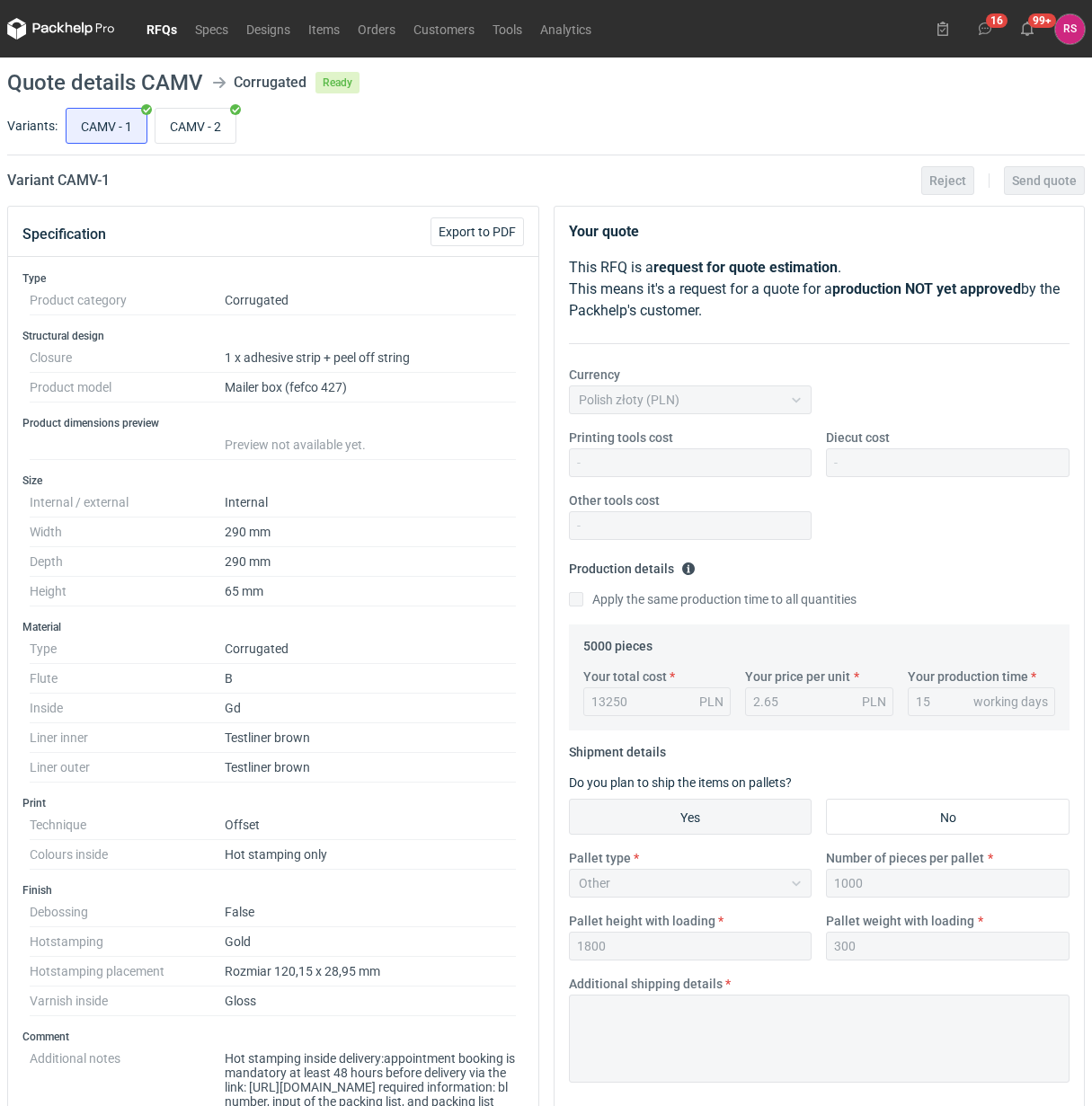
click at [632, 151] on div "Variants: CAMV - 1 CAMV - 2" at bounding box center [545, 130] width 1077 height 52
click at [199, 127] on input "CAMV - 2" at bounding box center [195, 125] width 80 height 34
radio input "true"
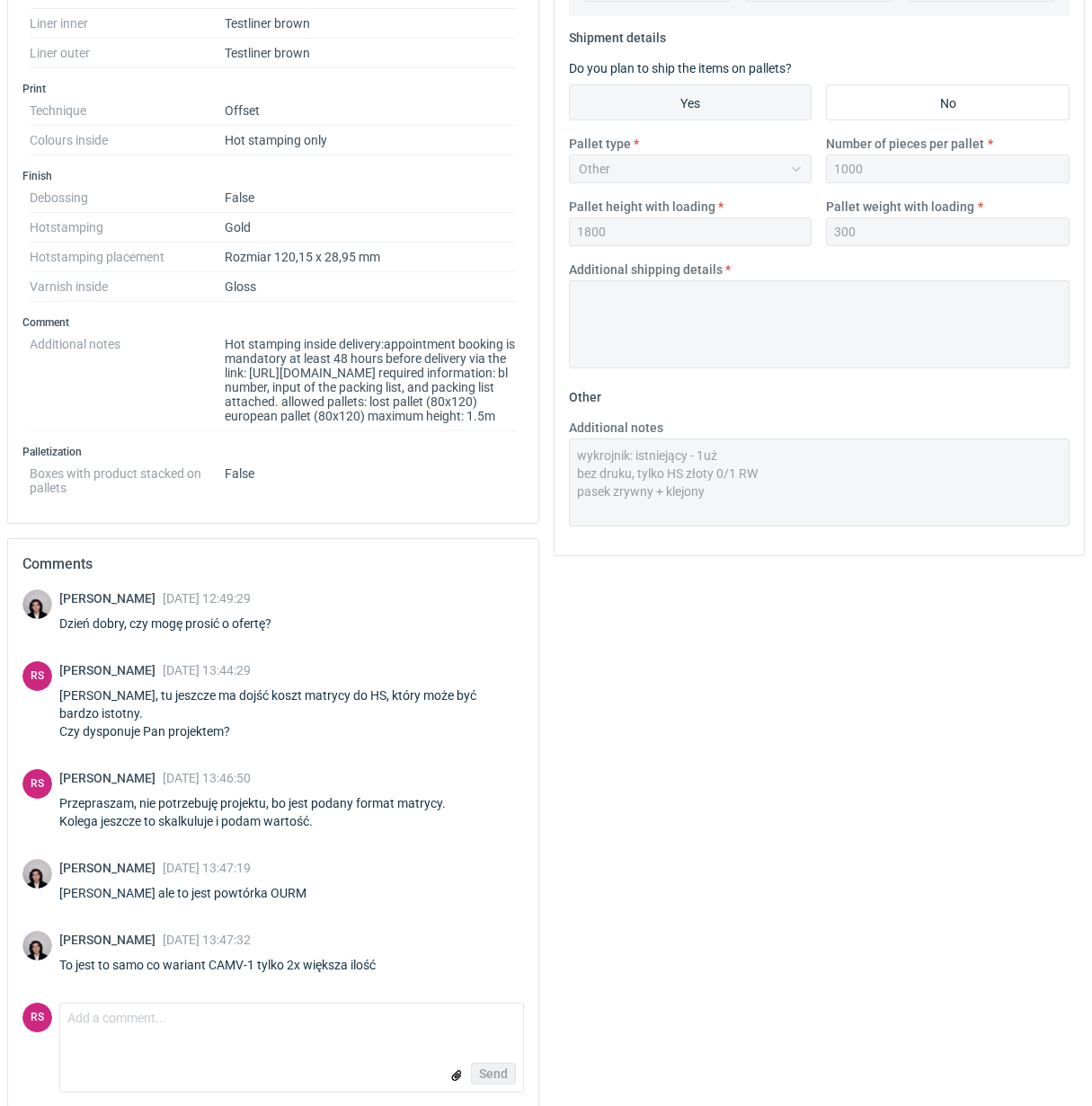
scroll to position [764, 0]
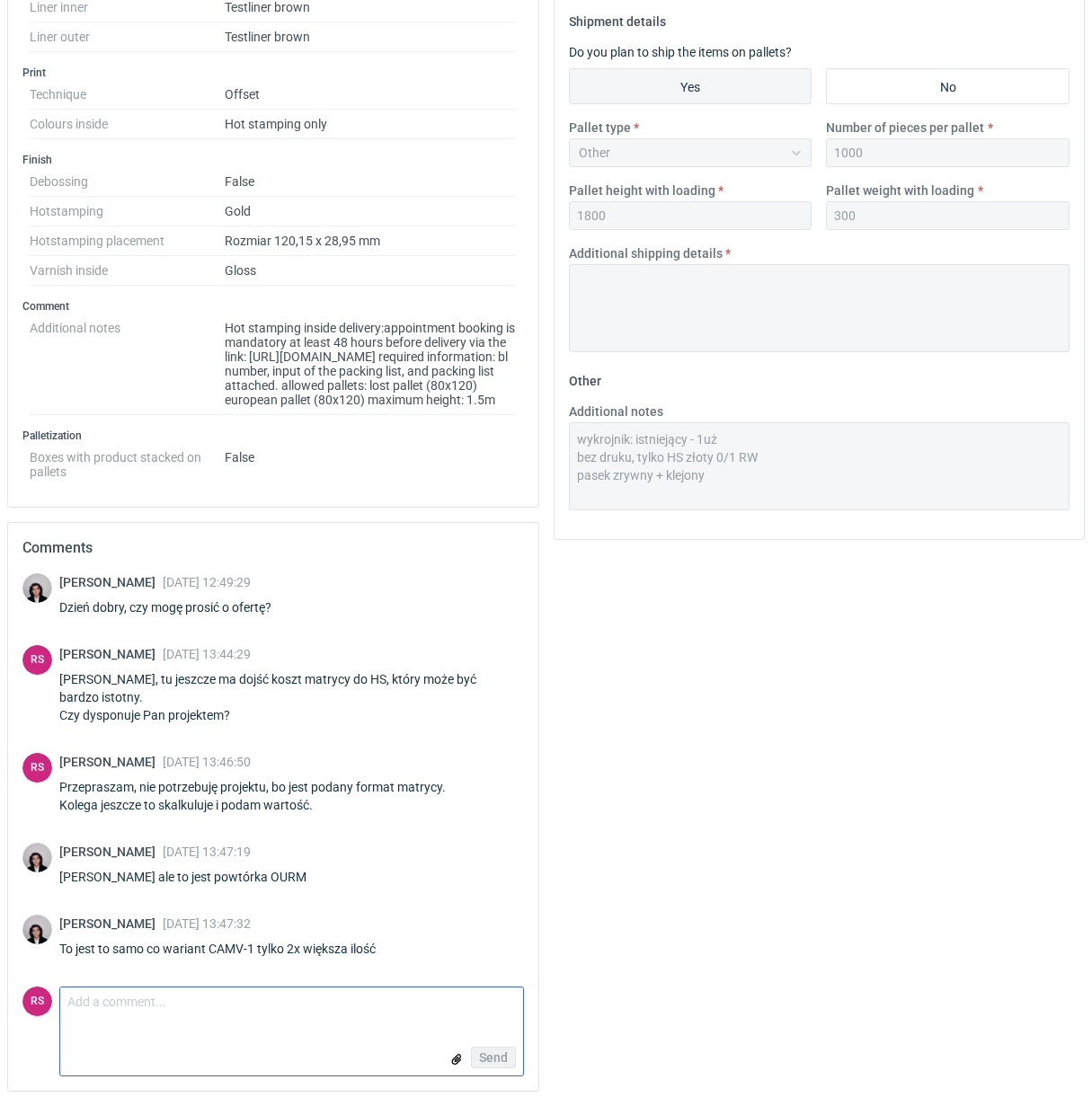
click at [139, 1007] on textarea "Comment message" at bounding box center [291, 1007] width 462 height 38
type textarea "P"
click at [234, 1007] on textarea "Comment message" at bounding box center [291, 1007] width 462 height 38
click at [109, 1005] on textarea "Tak, mamtrycę mamy" at bounding box center [291, 1007] width 462 height 38
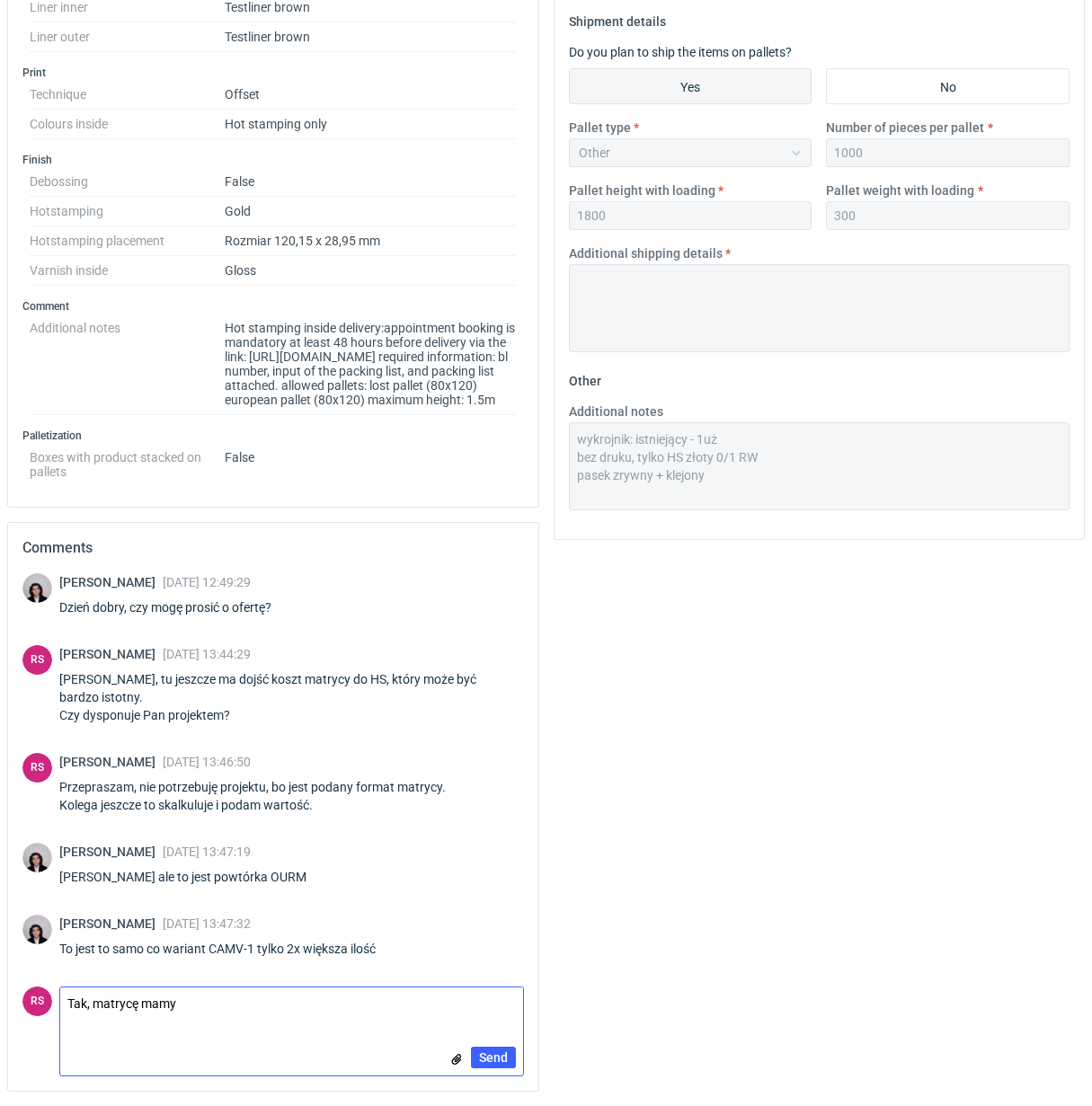
drag, startPoint x: 109, startPoint y: 1005, endPoint x: 196, endPoint y: 1007, distance: 87.0
click at [196, 1007] on textarea "Tak, matrycę mamy" at bounding box center [291, 1007] width 462 height 38
type textarea "Tak, matrycę mamy rzeczywiście."
click at [486, 1054] on span "Send" at bounding box center [493, 1057] width 29 height 13
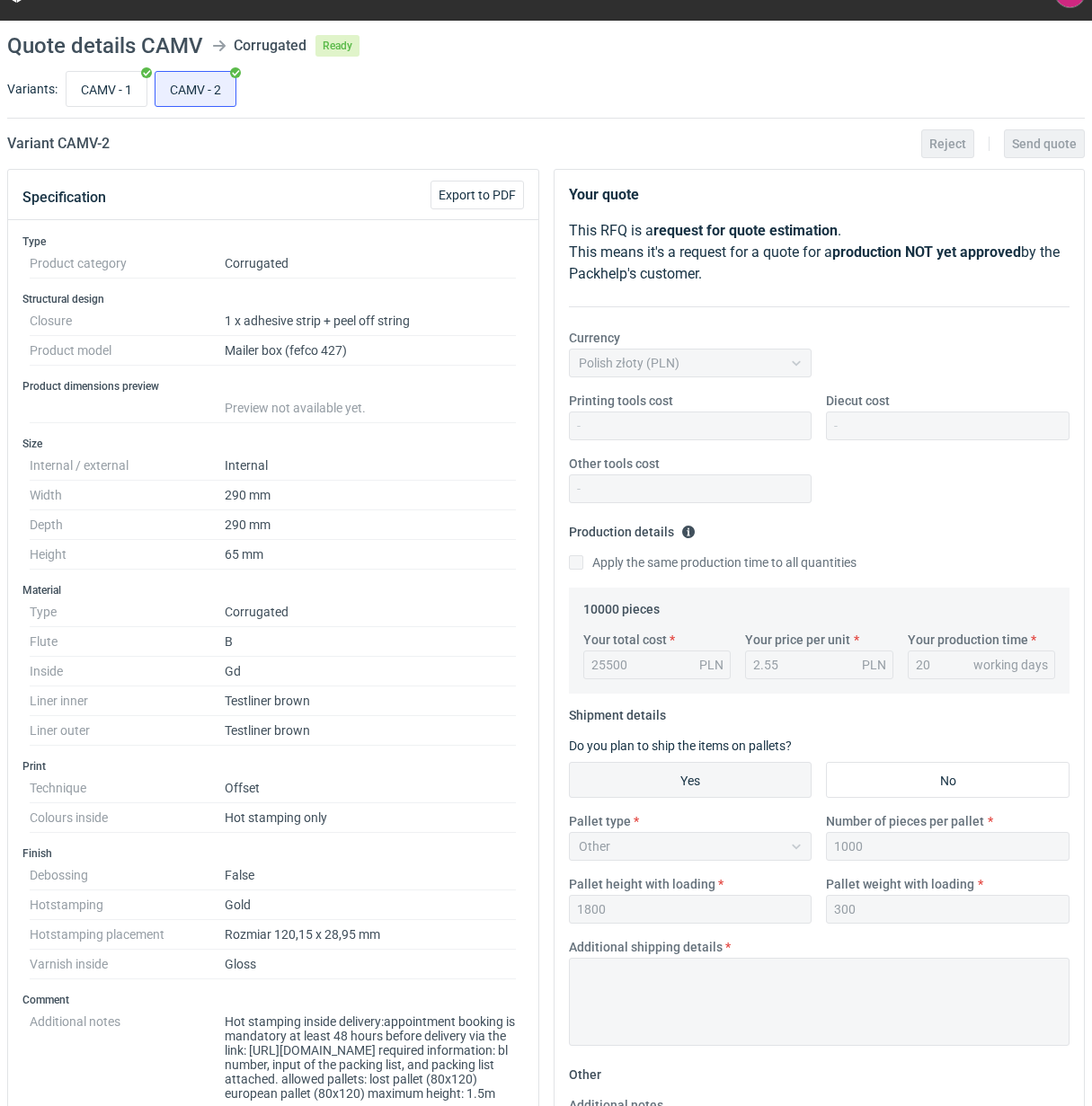
scroll to position [0, 0]
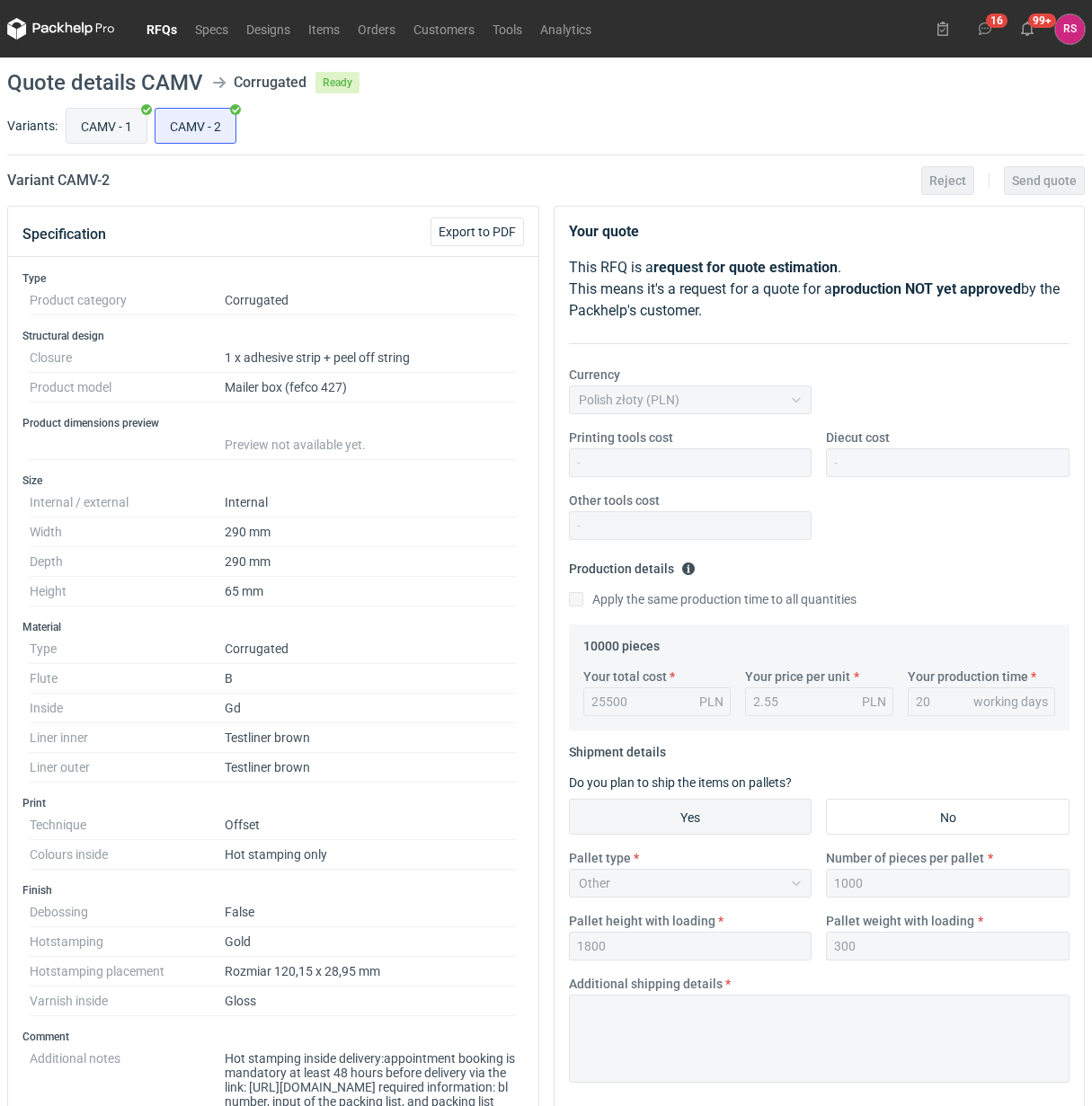
click at [103, 118] on input "CAMV - 1" at bounding box center [106, 125] width 80 height 34
radio input "true"
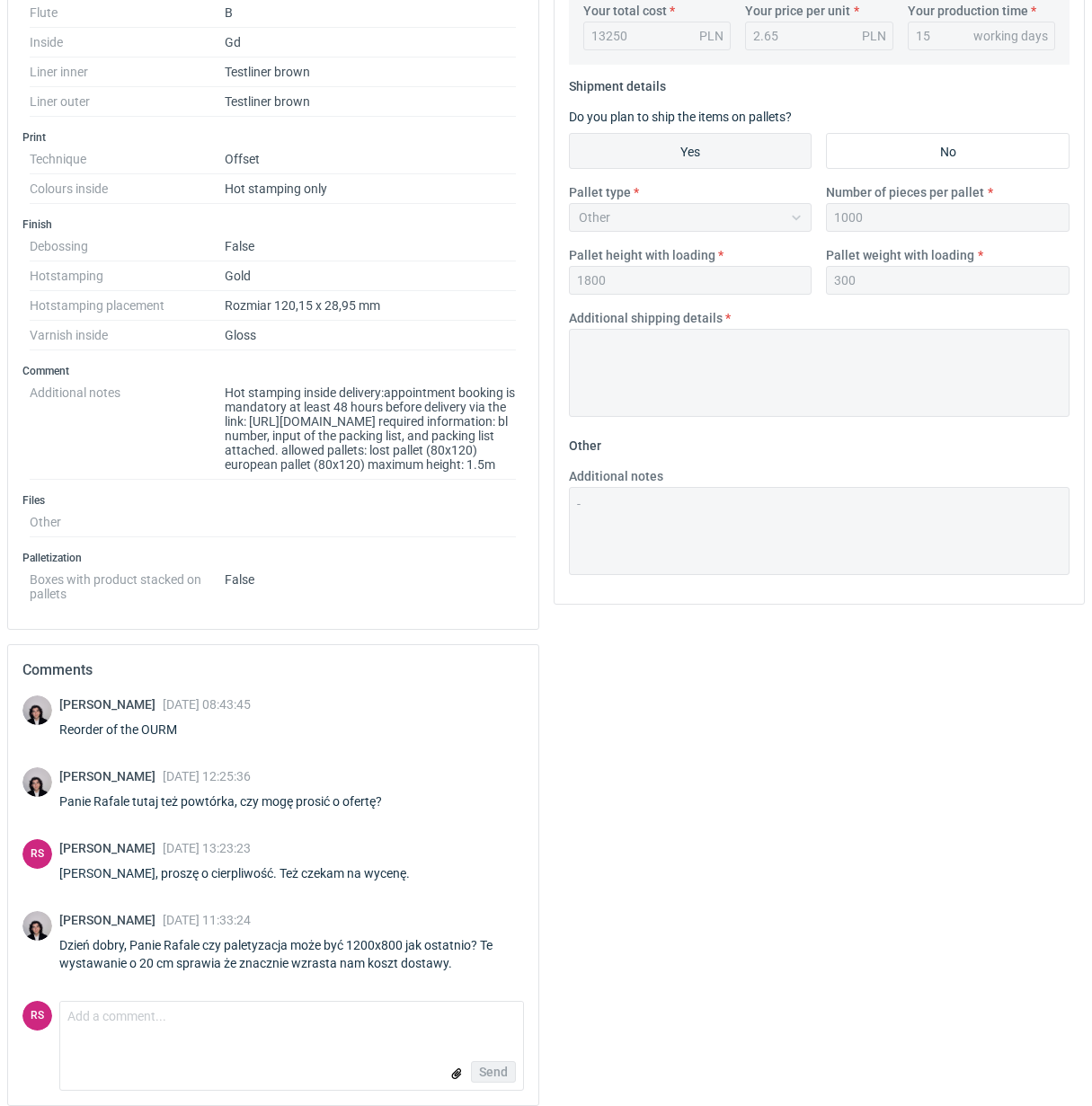
scroll to position [714, 0]
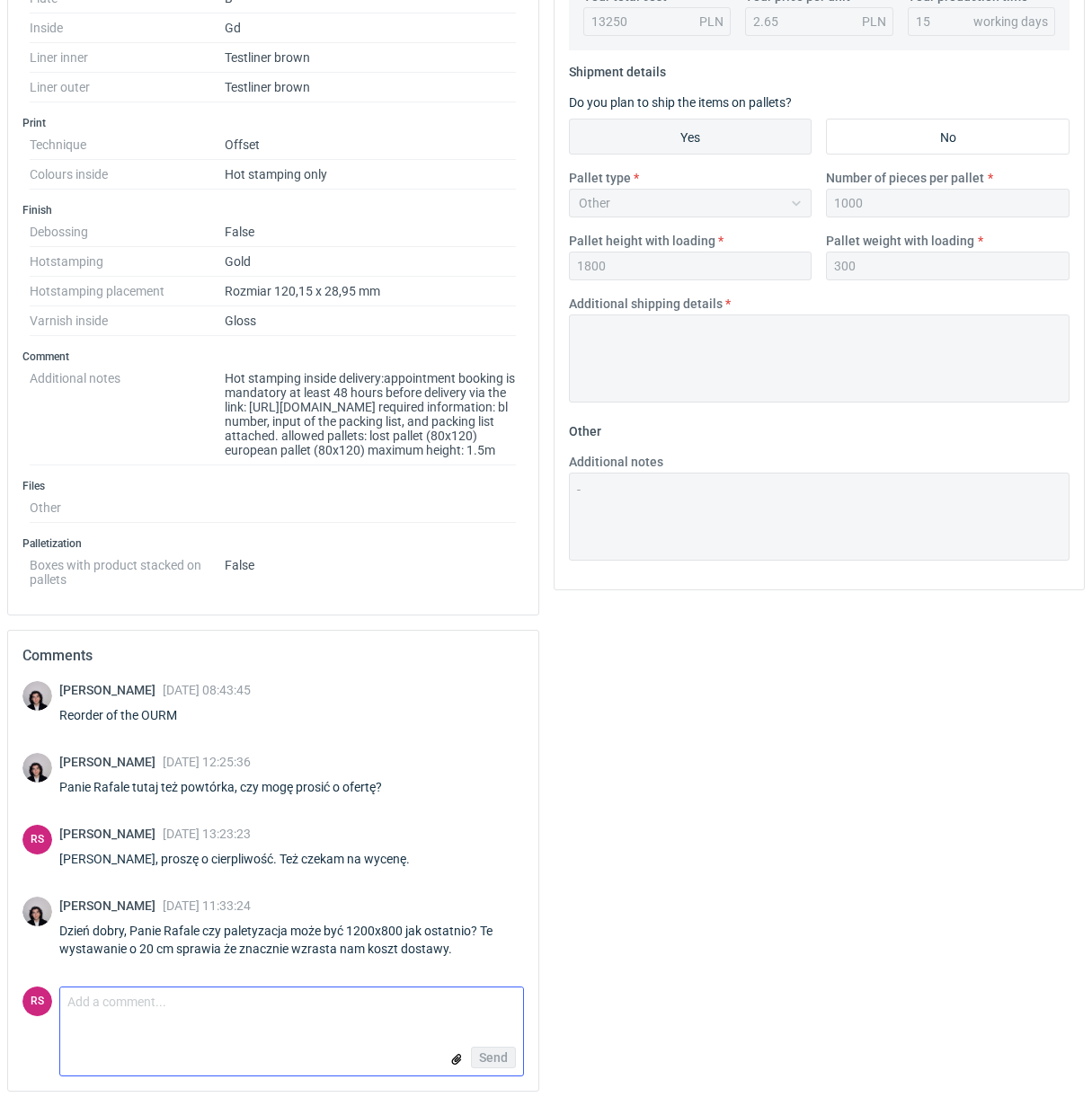
click at [194, 991] on textarea "Comment message" at bounding box center [291, 1007] width 462 height 38
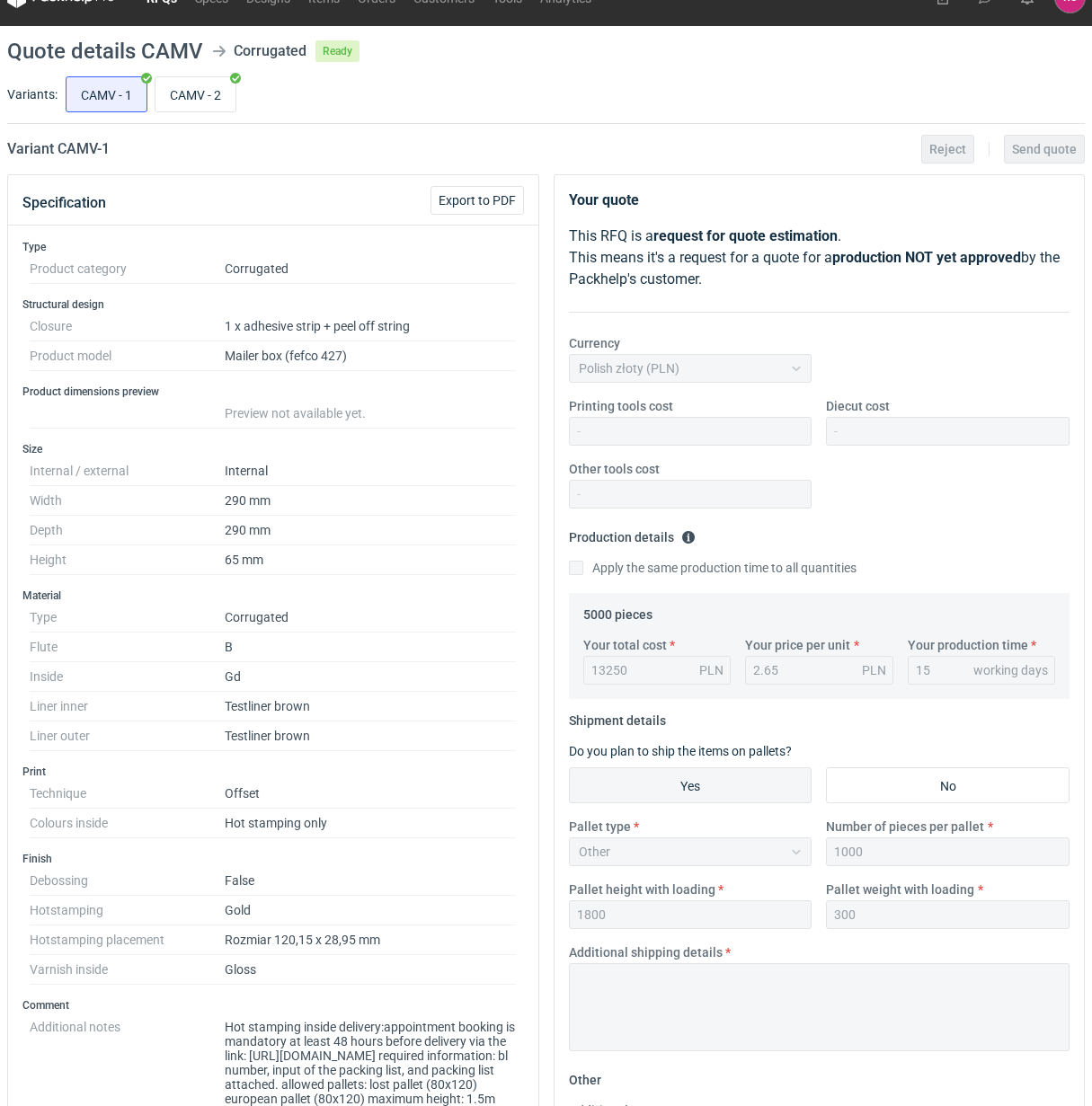
scroll to position [0, 0]
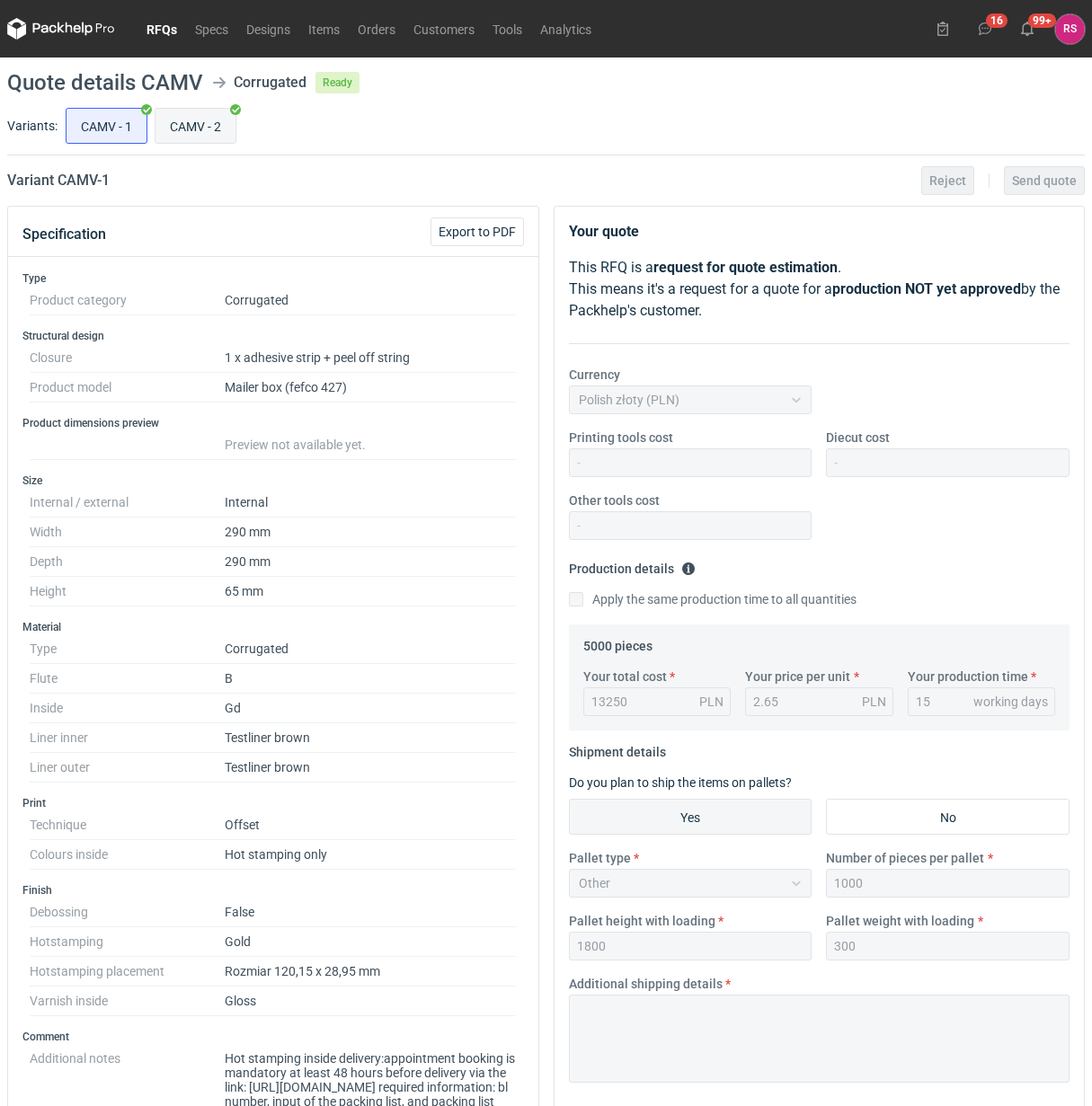
click at [195, 124] on input "CAMV - 2" at bounding box center [195, 125] width 80 height 34
radio input "true"
click at [195, 116] on input "CAMV - 2" at bounding box center [195, 125] width 80 height 34
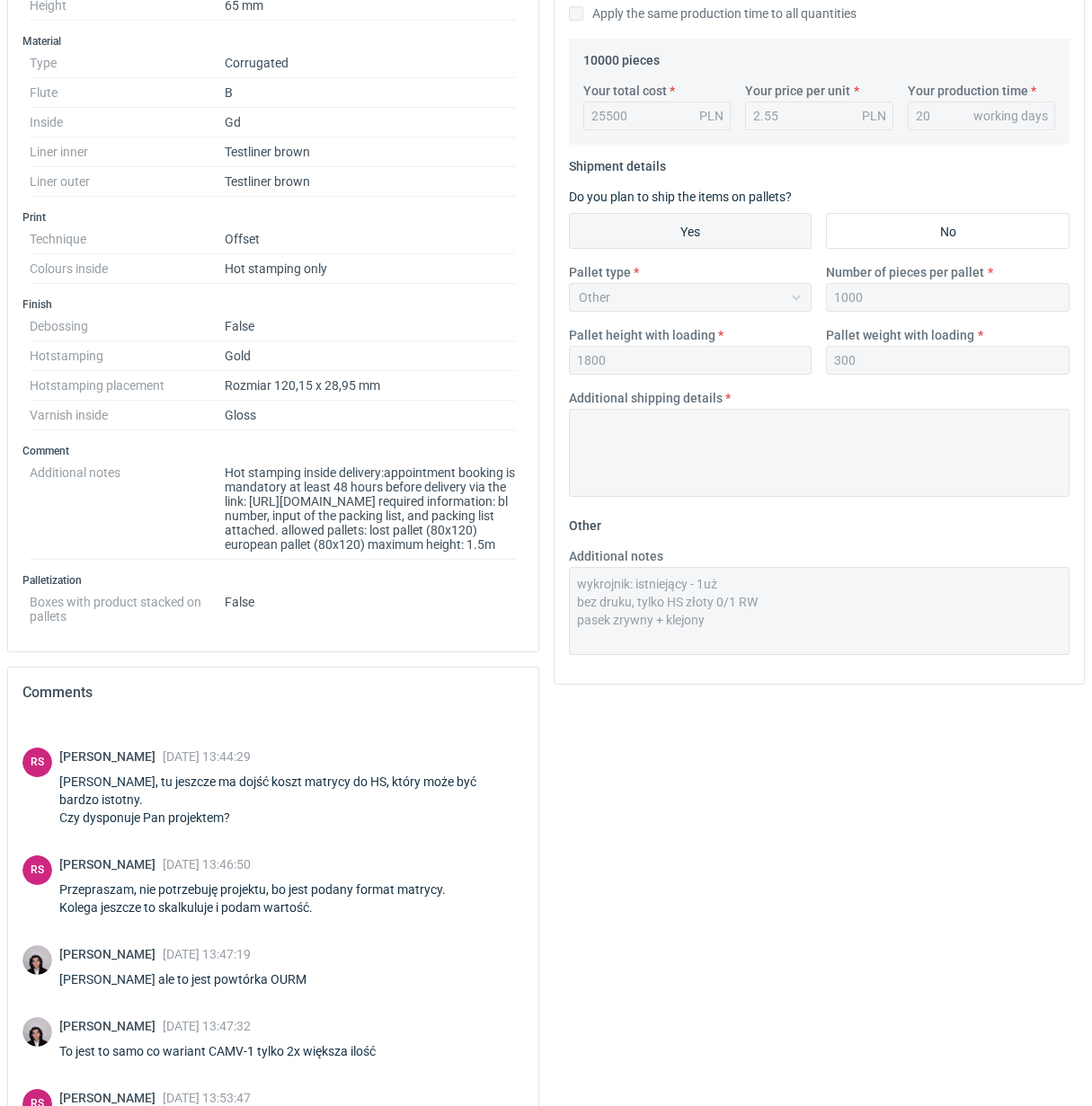
scroll to position [794, 0]
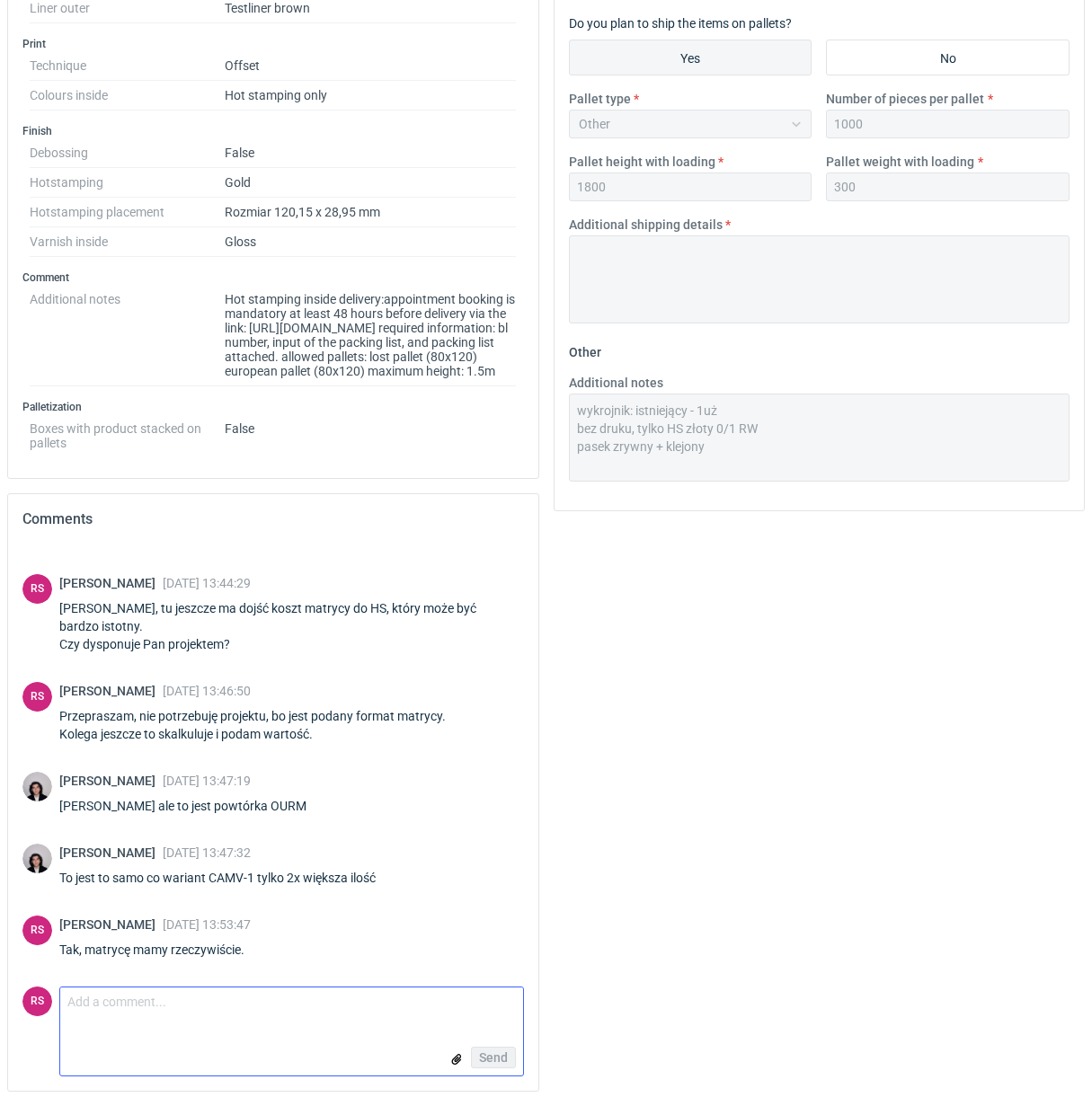
click at [299, 1010] on textarea "Comment message" at bounding box center [291, 1007] width 462 height 38
click at [184, 1004] on textarea "Odnośnie paletyzacji,to tu format palety może być nawet 1230x800" at bounding box center [291, 1007] width 462 height 38
click at [495, 1011] on textarea "Odnośnie paletyzacji, to tu format palety może być nawet 1230x800" at bounding box center [291, 1007] width 462 height 38
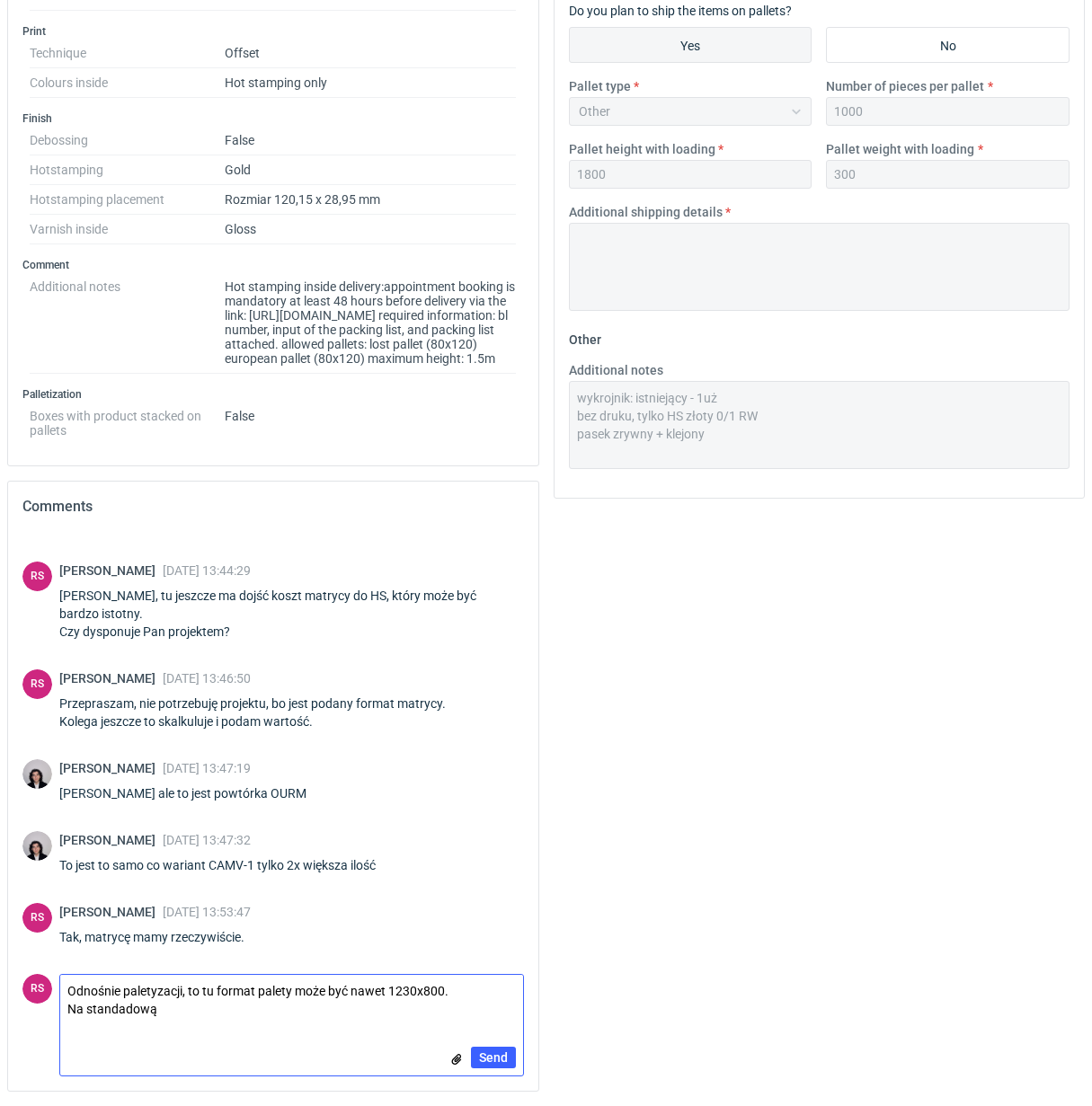
click at [124, 1020] on textarea "Odnośnie paletyzacji, to tu format palety może być nawet 1230x800. Na standadową" at bounding box center [291, 1000] width 462 height 51
click at [208, 1015] on textarea "Odnośnie paletyzacji, to tu format palety może być nawet 1230x800. Na standardo…" at bounding box center [291, 1000] width 462 height 51
type textarea "Odnośnie paletyzacji, to tu format palety może być nawet 1230x800. Na standardo…"
click at [492, 1062] on span "Send" at bounding box center [493, 1057] width 29 height 13
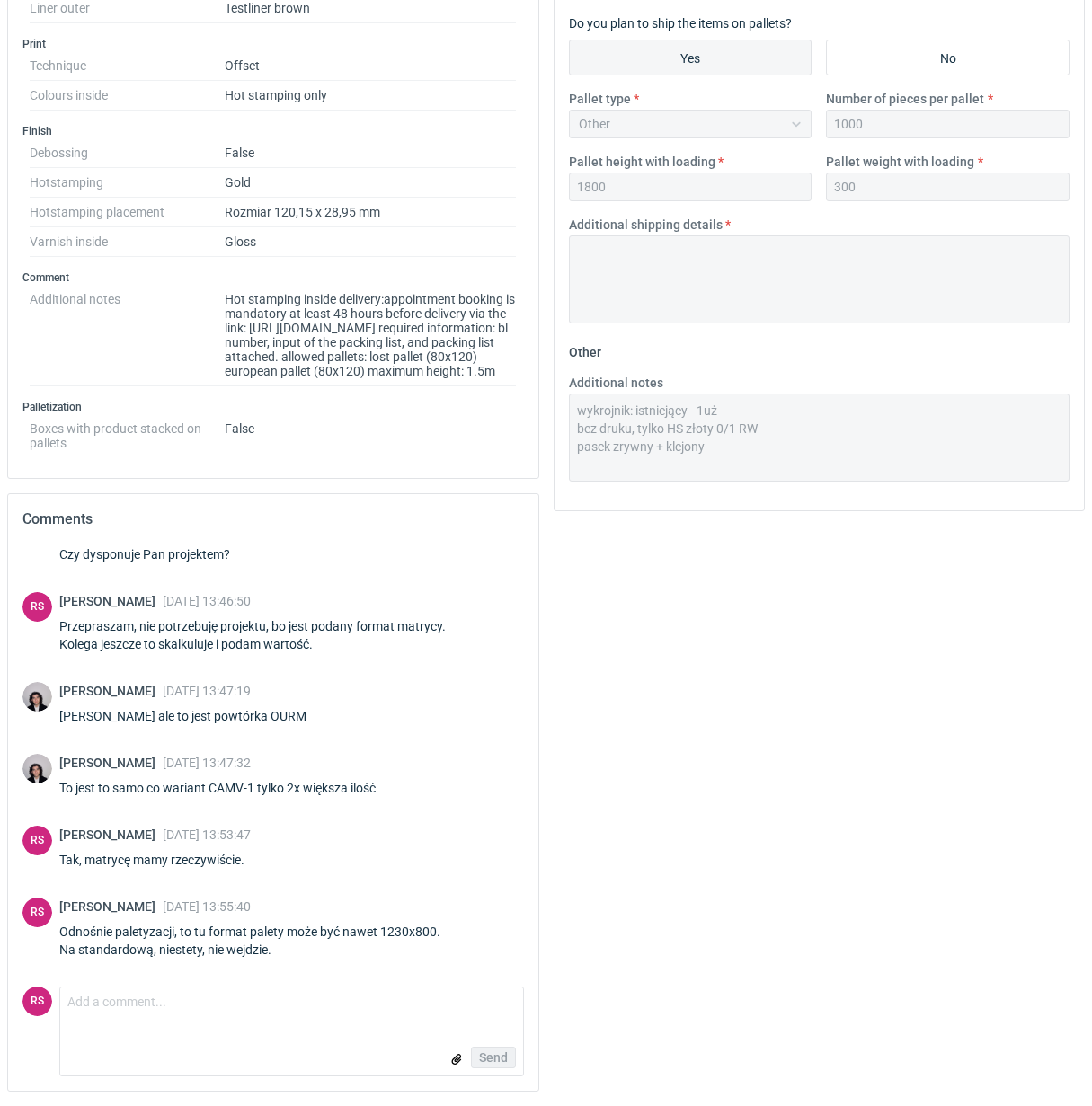
scroll to position [794, 0]
